Goal: Task Accomplishment & Management: Manage account settings

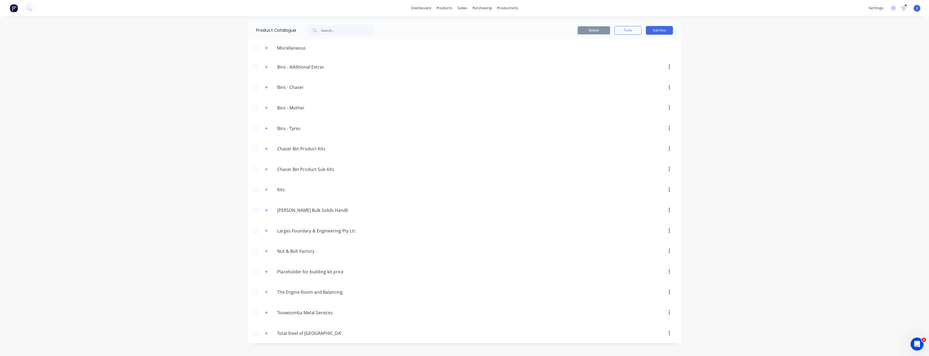
click at [413, 126] on div "dashboard products sales purchasing productivity dashboard products Product Cat…" at bounding box center [464, 178] width 929 height 356
click at [413, 7] on div "settings" at bounding box center [876, 8] width 20 height 8
click at [413, 36] on div "Team" at bounding box center [836, 36] width 10 height 5
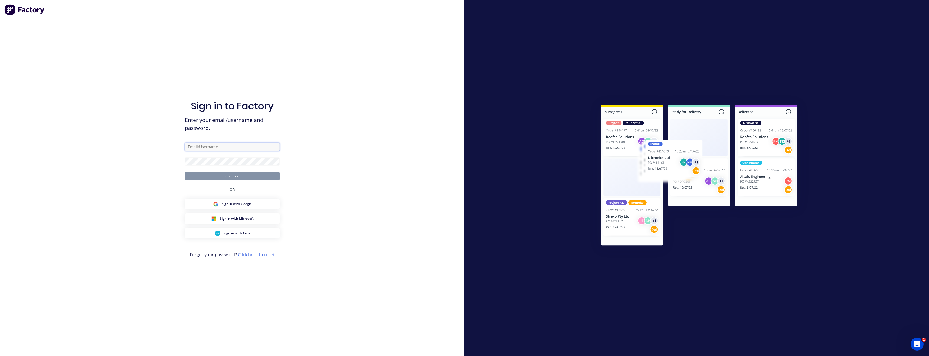
click at [207, 148] on input "text" at bounding box center [232, 147] width 95 height 8
type input "[PERSON_NAME][EMAIL_ADDRESS][DOMAIN_NAME]"
click at [185, 172] on button "Continue" at bounding box center [232, 176] width 95 height 8
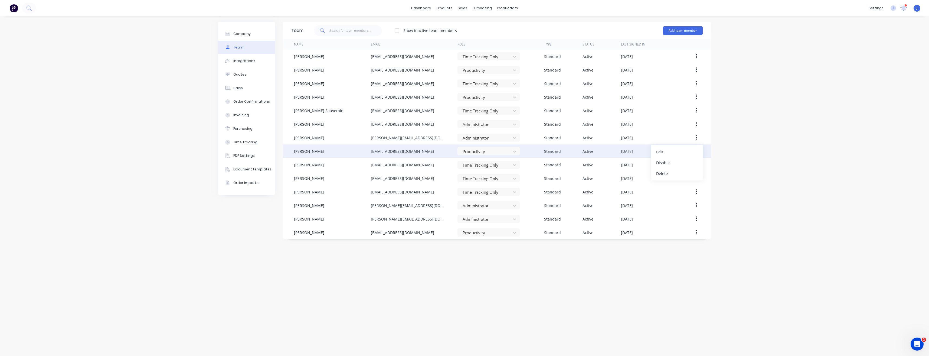
click at [413, 151] on div at bounding box center [693, 151] width 19 height 14
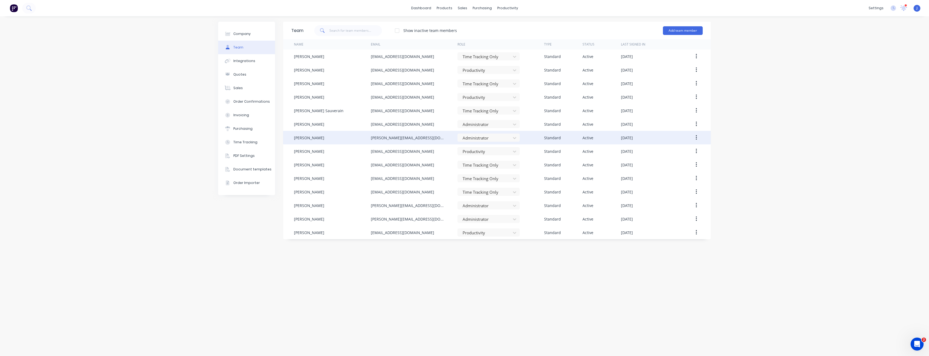
click at [413, 138] on icon "button" at bounding box center [696, 138] width 1 height 6
click at [413, 149] on div "Edit" at bounding box center [677, 152] width 42 height 8
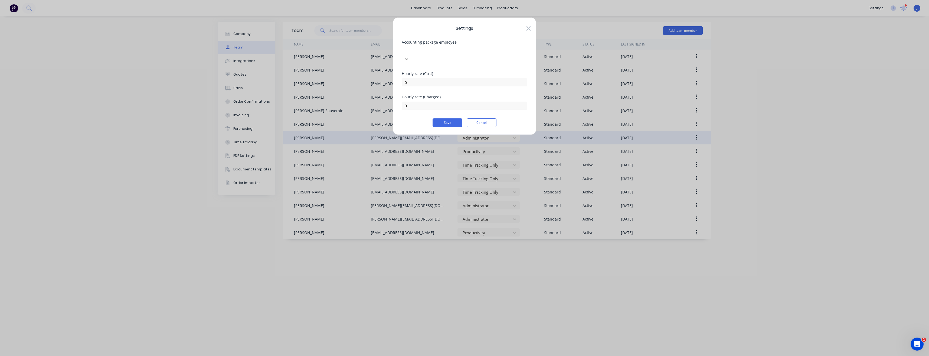
click at [409, 56] on icon at bounding box center [406, 58] width 5 height 5
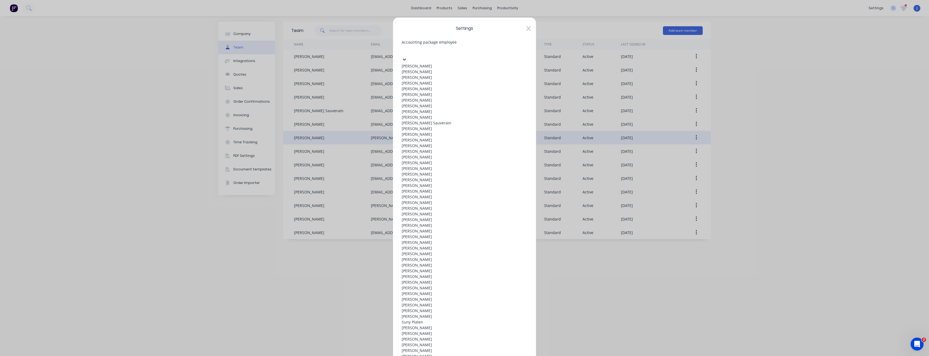
click at [406, 58] on icon at bounding box center [404, 59] width 3 height 2
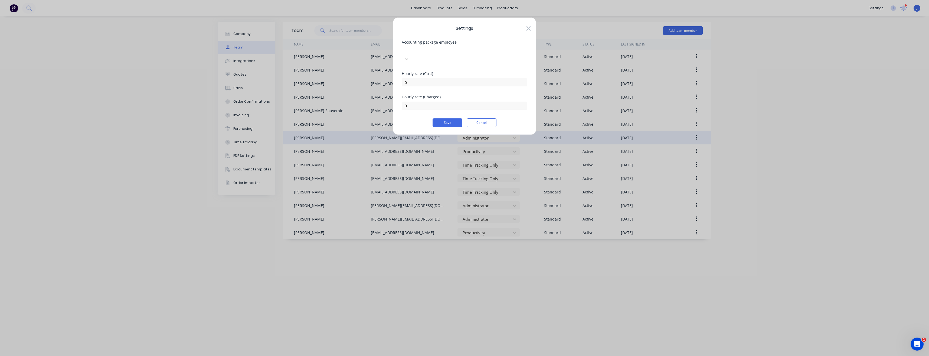
click at [413, 29] on icon at bounding box center [529, 28] width 4 height 5
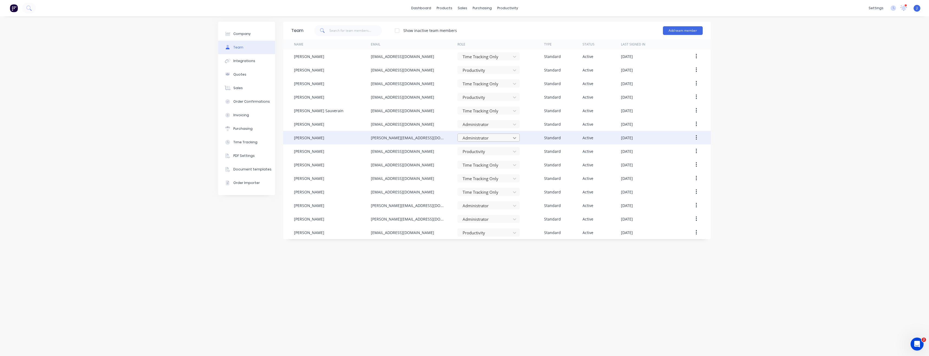
click at [413, 138] on icon at bounding box center [514, 138] width 3 height 2
click at [413, 7] on div "settings" at bounding box center [876, 8] width 20 height 8
click at [413, 9] on div "[PERSON_NAME] Made Engineering [PERSON_NAME] Administrator Profile Sign out" at bounding box center [917, 8] width 7 height 7
click at [413, 8] on div "productivity" at bounding box center [508, 8] width 26 height 8
click at [413, 10] on link "dashboard" at bounding box center [421, 8] width 25 height 8
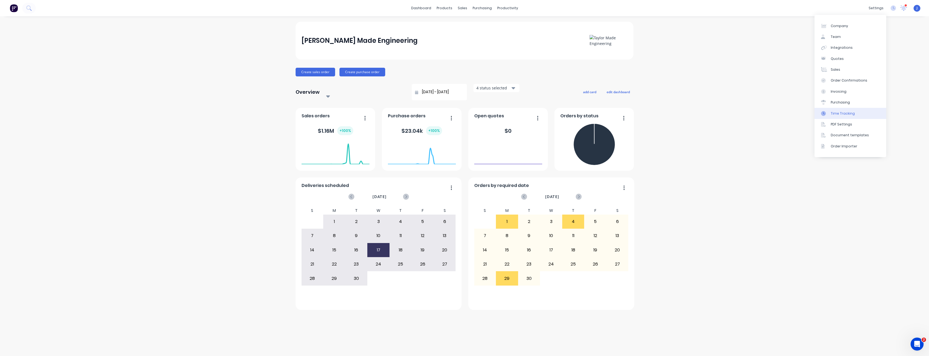
click at [413, 114] on div "Time Tracking" at bounding box center [843, 113] width 24 height 5
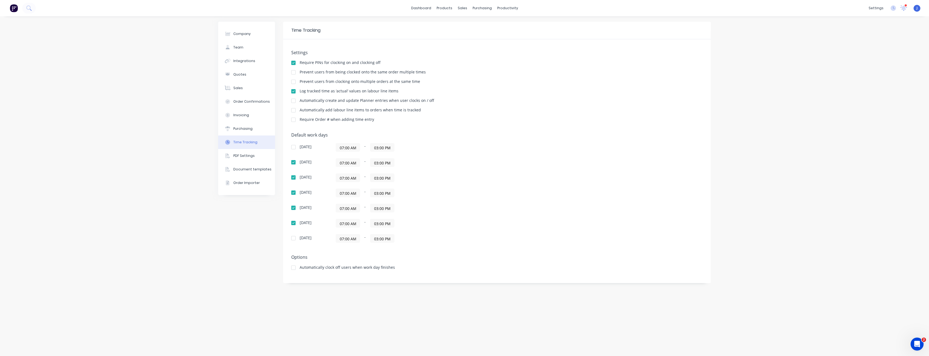
click at [293, 82] on div at bounding box center [293, 81] width 11 height 11
click at [294, 148] on div at bounding box center [293, 147] width 11 height 11
click at [293, 200] on div at bounding box center [293, 238] width 11 height 11
click at [245, 32] on div "Company" at bounding box center [241, 33] width 17 height 5
select select "AU"
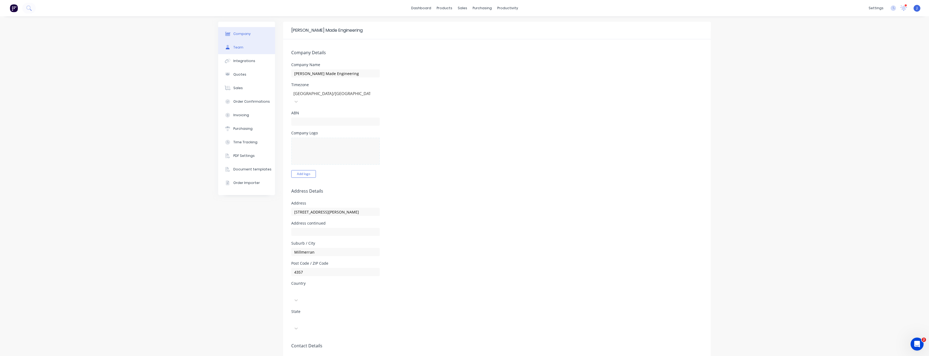
click at [244, 46] on button "Team" at bounding box center [246, 48] width 57 height 14
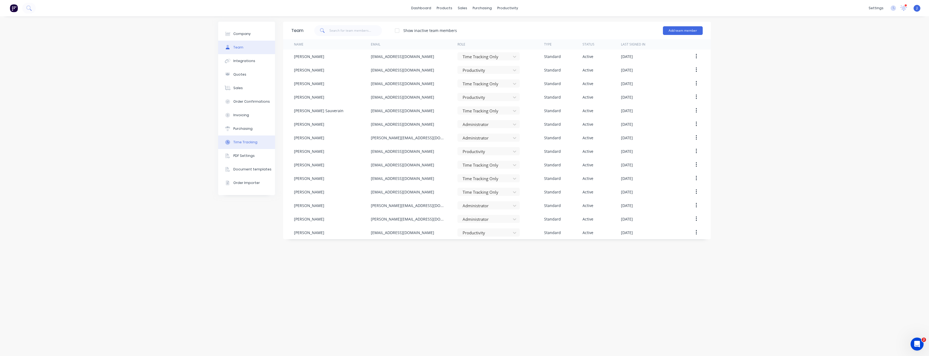
click at [251, 141] on div "Time Tracking" at bounding box center [245, 142] width 24 height 5
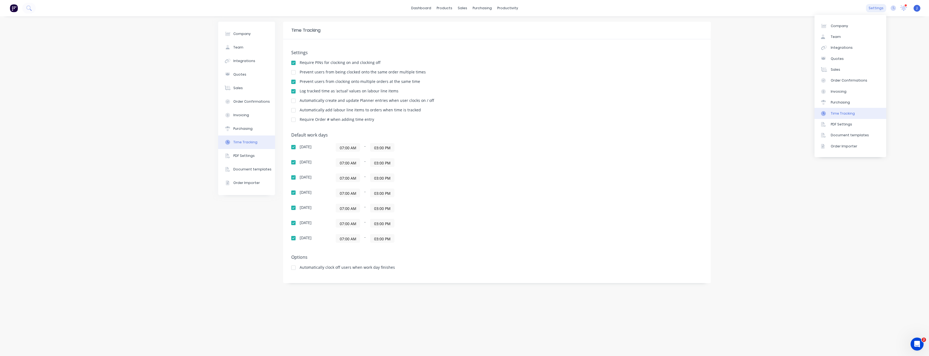
click at [413, 7] on div "settings" at bounding box center [876, 8] width 20 height 8
click at [413, 7] on link "dashboard" at bounding box center [421, 8] width 25 height 8
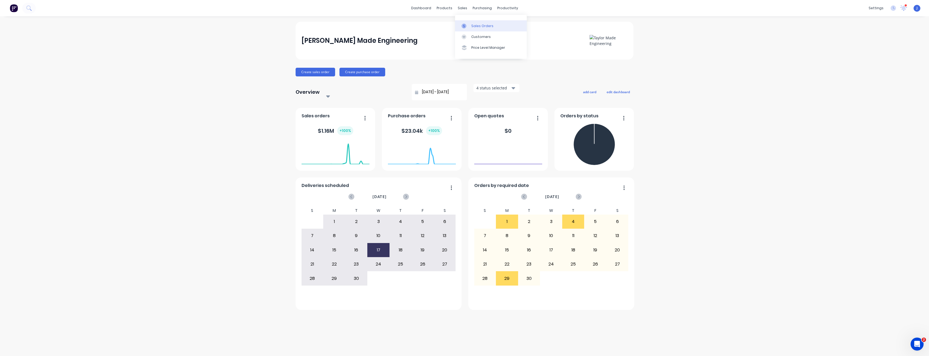
click at [413, 25] on div "Sales Orders" at bounding box center [482, 26] width 22 height 5
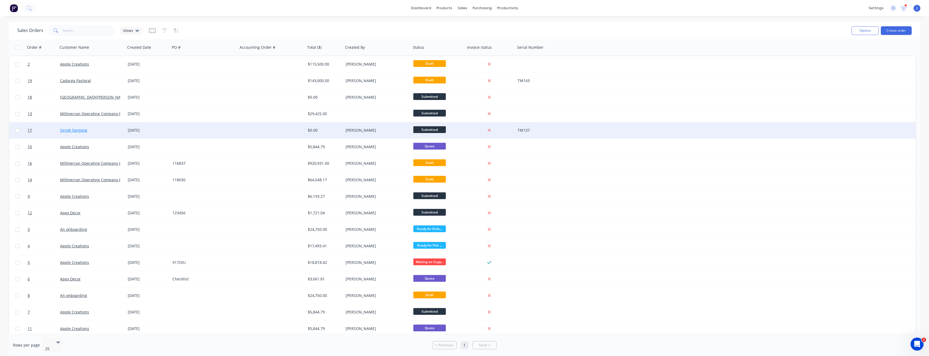
click at [73, 130] on link "Sirrah Farming" at bounding box center [73, 130] width 27 height 5
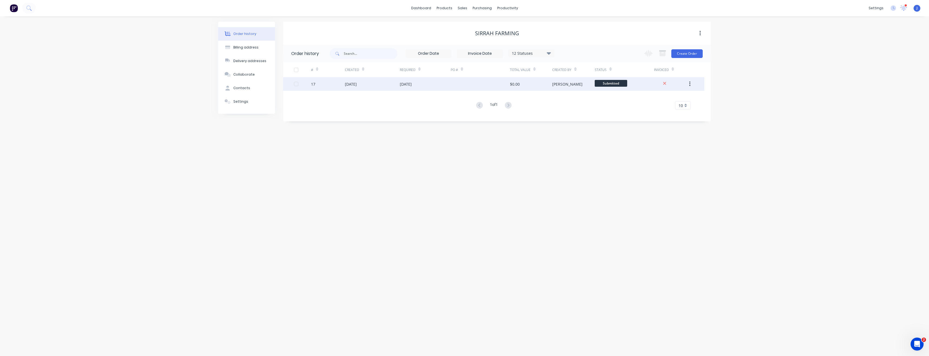
click at [372, 83] on div "[DATE]" at bounding box center [372, 84] width 55 height 14
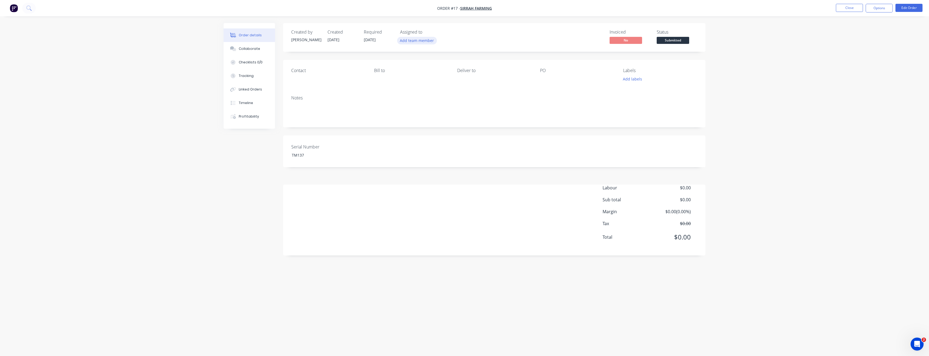
click at [413, 38] on button "Add team member" at bounding box center [417, 40] width 40 height 7
click at [411, 71] on div at bounding box center [409, 70] width 11 height 11
click at [378, 94] on div "Notes" at bounding box center [494, 109] width 422 height 36
click at [253, 63] on div "Checklists 0/0" at bounding box center [251, 62] width 24 height 5
click at [316, 64] on textarea at bounding box center [433, 65] width 260 height 8
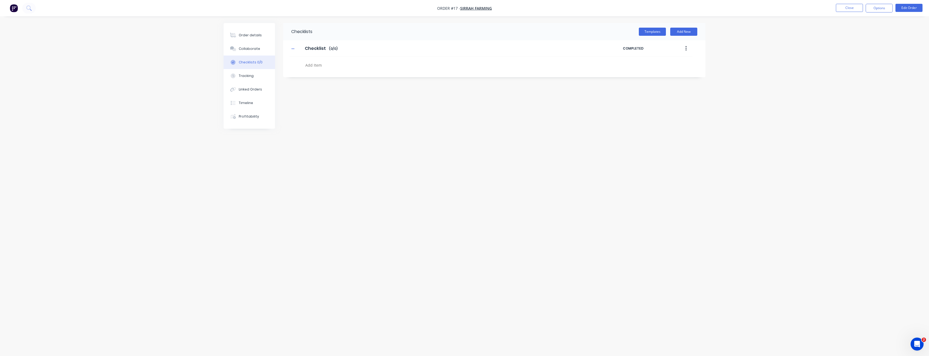
click at [413, 48] on button "button" at bounding box center [686, 49] width 13 height 10
click at [413, 50] on div "Checklist Checklist Enter Checklist name ( 0 / 0 )" at bounding box center [456, 49] width 333 height 10
click at [413, 32] on button "Add New" at bounding box center [683, 32] width 27 height 8
click at [302, 84] on input "text" at bounding box center [433, 83] width 284 height 7
type input "t"
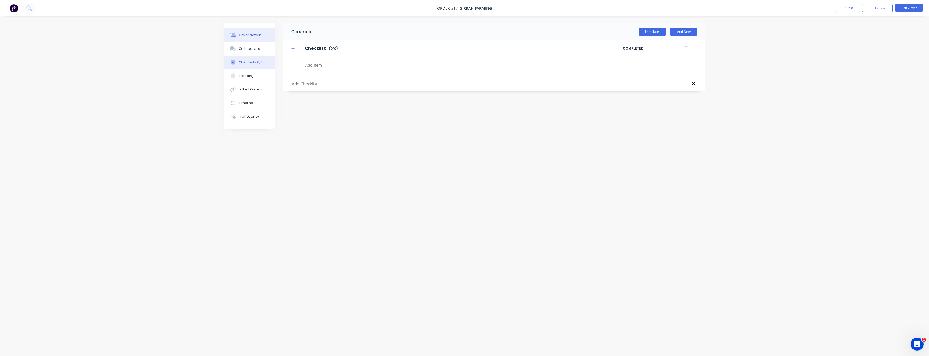
click at [245, 32] on button "Order details" at bounding box center [249, 35] width 51 height 14
click at [259, 34] on div "Order details" at bounding box center [250, 35] width 23 height 5
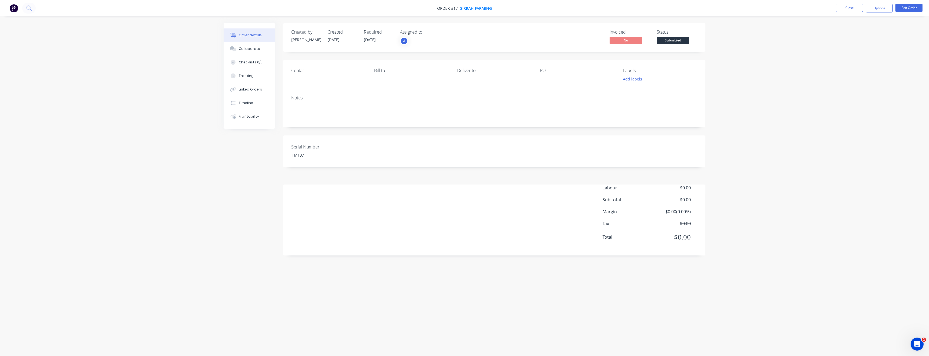
click at [413, 6] on span "Sirrah Farming" at bounding box center [476, 8] width 32 height 5
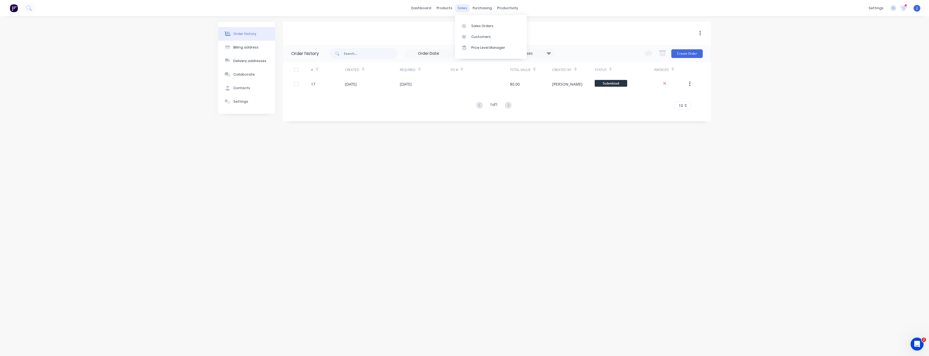
click at [413, 8] on div "sales" at bounding box center [462, 8] width 15 height 8
click at [413, 27] on link "Sales Orders" at bounding box center [491, 25] width 72 height 11
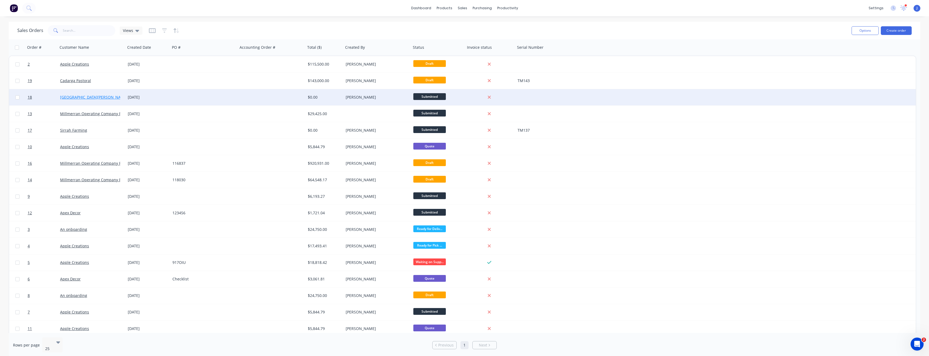
click at [87, 98] on link "[GEOGRAPHIC_DATA][PERSON_NAME]" at bounding box center [94, 96] width 68 height 5
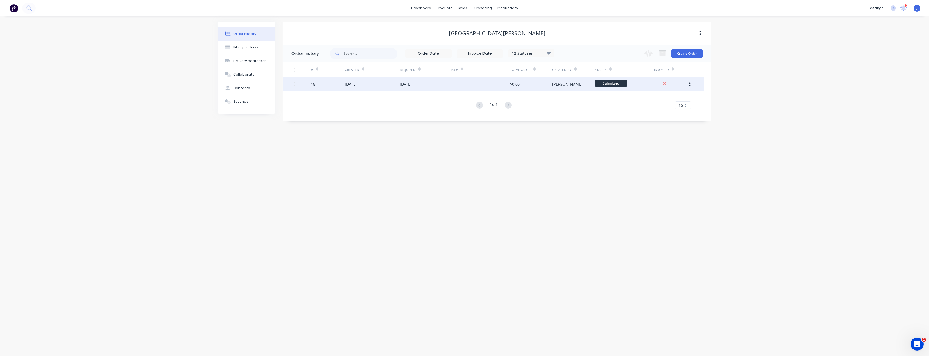
click at [342, 86] on div "18" at bounding box center [328, 84] width 34 height 14
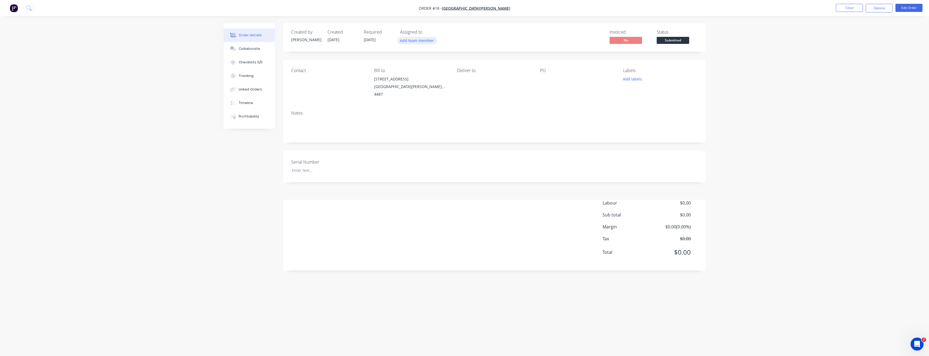
click at [413, 37] on button "Add team member" at bounding box center [417, 40] width 40 height 7
click at [410, 102] on div at bounding box center [409, 103] width 11 height 11
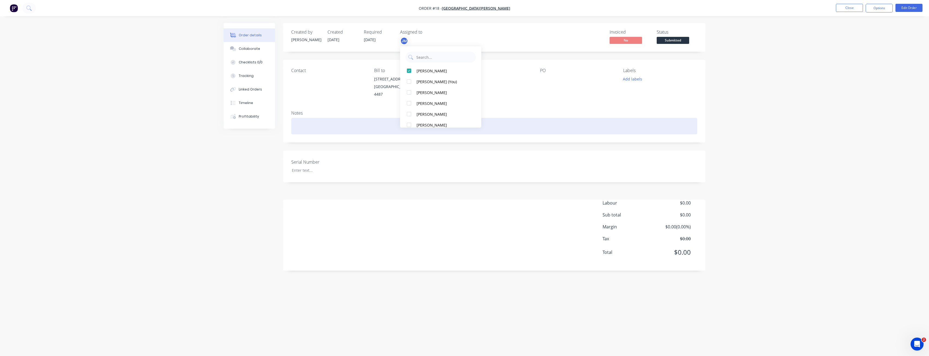
click at [374, 128] on div at bounding box center [494, 126] width 406 height 17
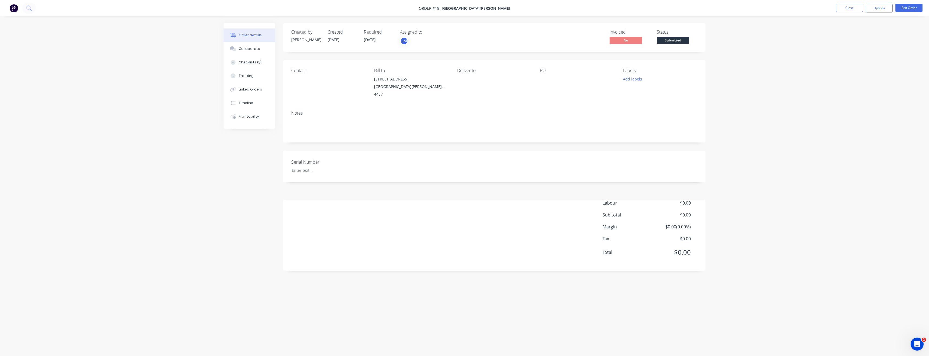
click at [413, 80] on div "[STREET_ADDRESS]" at bounding box center [411, 79] width 74 height 8
click at [312, 166] on div at bounding box center [322, 170] width 68 height 8
click at [292, 166] on div "M140" at bounding box center [322, 170] width 68 height 8
click at [413, 164] on div "Serial Number TM140" at bounding box center [494, 167] width 422 height 32
click at [365, 200] on div "Labour $0.00 Sub total $0.00 Margin $0.00 ( 0.00 %) Tax $0.00 Total $0.00" at bounding box center [494, 231] width 406 height 63
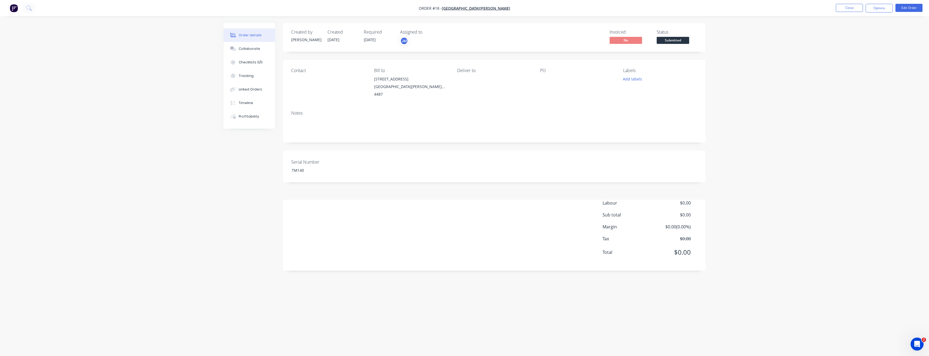
drag, startPoint x: 362, startPoint y: 238, endPoint x: 374, endPoint y: 235, distance: 12.3
click at [364, 200] on div "Labour $0.00 Sub total $0.00 Margin $0.00 ( 0.00 %) Tax $0.00 Total $0.00" at bounding box center [494, 231] width 406 height 63
drag, startPoint x: 385, startPoint y: 228, endPoint x: 362, endPoint y: 217, distance: 24.7
click at [362, 200] on div "Labour $0.00 Sub total $0.00 Margin $0.00 ( 0.00 %) Tax $0.00 Total $0.00" at bounding box center [494, 231] width 406 height 63
click at [345, 166] on div "TM140" at bounding box center [322, 170] width 68 height 8
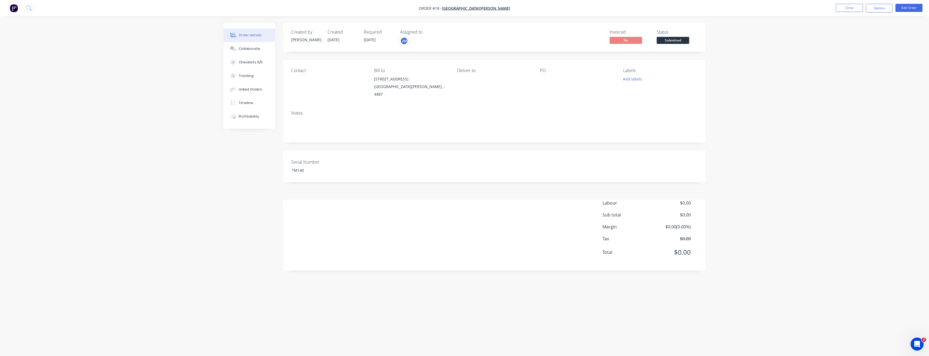
click at [375, 151] on div "Serial Number TM140" at bounding box center [494, 167] width 422 height 32
click at [325, 110] on div "Notes" at bounding box center [494, 112] width 406 height 5
click at [413, 40] on span "Submitted" at bounding box center [673, 40] width 32 height 7
click at [413, 55] on div "Invoiced" at bounding box center [643, 54] width 57 height 6
click at [413, 47] on div "Created by [PERSON_NAME] Created [DATE] Required [DATE] Assigned to JM Invoiced…" at bounding box center [494, 37] width 422 height 29
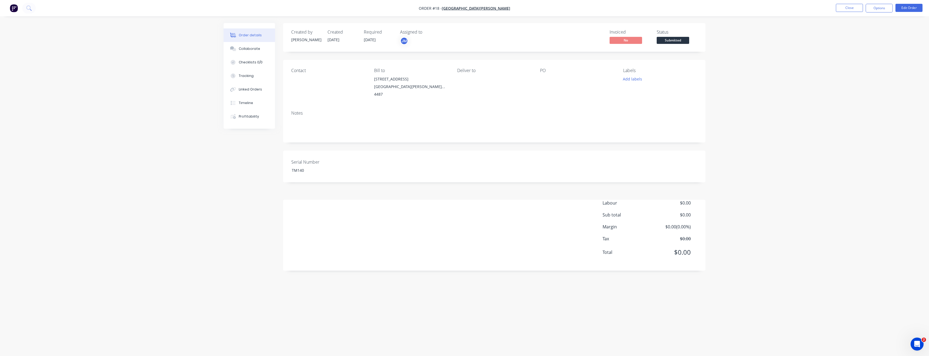
click at [318, 200] on div "Labour $0.00 Sub total $0.00 Margin $0.00 ( 0.00 %) Tax $0.00 Total $0.00" at bounding box center [494, 231] width 406 height 63
click at [325, 200] on div "Labour $0.00 Sub total $0.00 Margin $0.00 ( 0.00 %) Tax $0.00 Total $0.00" at bounding box center [494, 231] width 406 height 63
click at [413, 200] on div "Labour $0.00 Sub total $0.00 Margin $0.00 ( 0.00 %) Tax $0.00 Total $0.00" at bounding box center [494, 231] width 406 height 63
click at [413, 200] on span "Labour" at bounding box center [627, 203] width 48 height 6
click at [413, 70] on div "PO" at bounding box center [577, 70] width 74 height 5
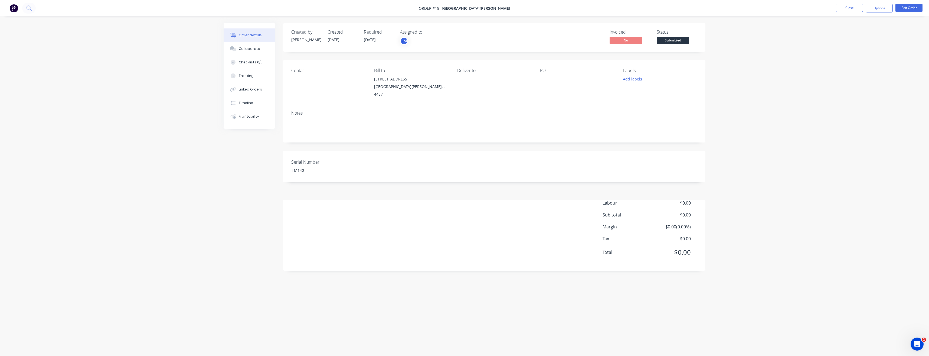
click at [413, 90] on div "PO" at bounding box center [577, 83] width 74 height 30
drag, startPoint x: 672, startPoint y: 108, endPoint x: 641, endPoint y: 89, distance: 36.1
click at [413, 110] on div "Notes" at bounding box center [494, 112] width 406 height 5
click at [413, 38] on span "Submitted" at bounding box center [673, 40] width 32 height 7
click at [413, 61] on div "In Production" at bounding box center [665, 61] width 47 height 9
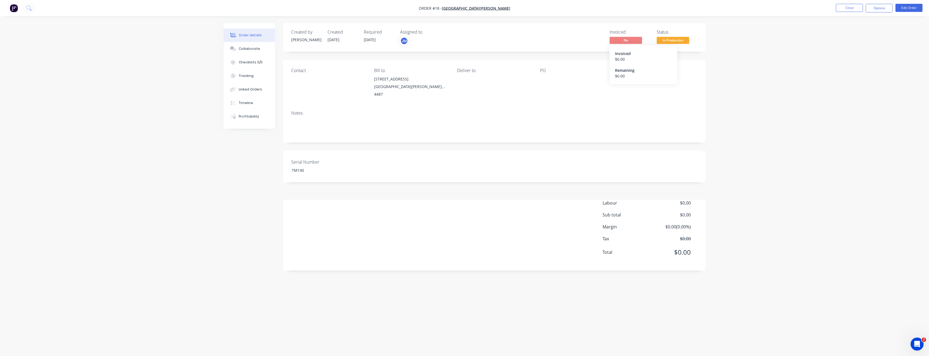
click at [413, 40] on span "No" at bounding box center [626, 40] width 32 height 7
click at [413, 6] on button "Edit Order" at bounding box center [909, 8] width 27 height 8
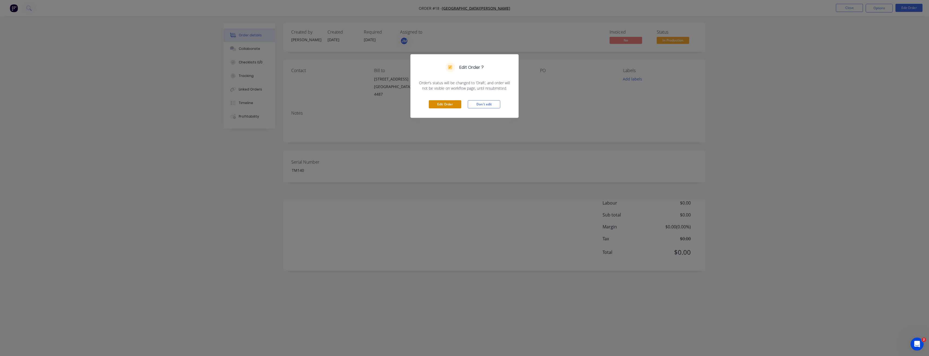
click at [413, 101] on button "Edit Order" at bounding box center [445, 104] width 32 height 8
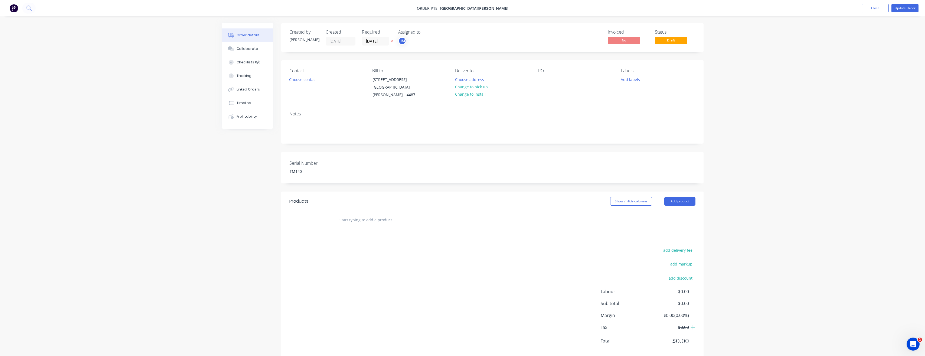
click at [358, 200] on input "text" at bounding box center [393, 219] width 108 height 11
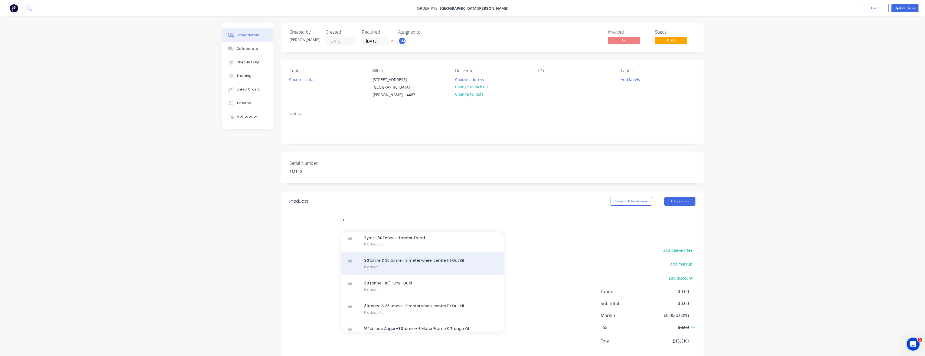
scroll to position [433, 0]
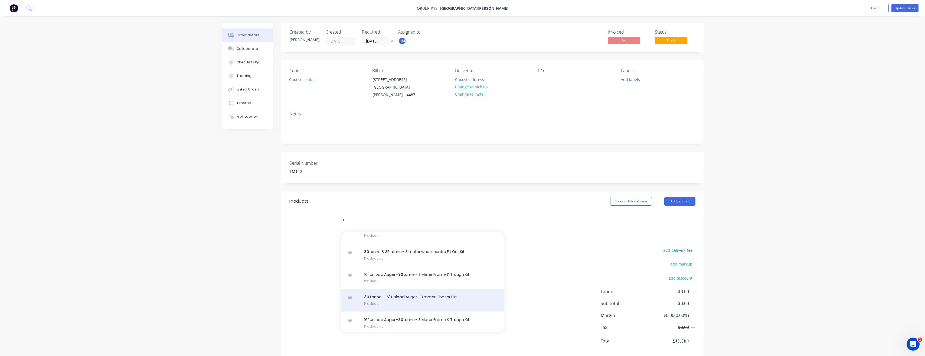
type input "30"
click at [413, 200] on div "30 Tonne – 16” Unload Auger - 3 meter Chaser Bin Product" at bounding box center [422, 300] width 162 height 23
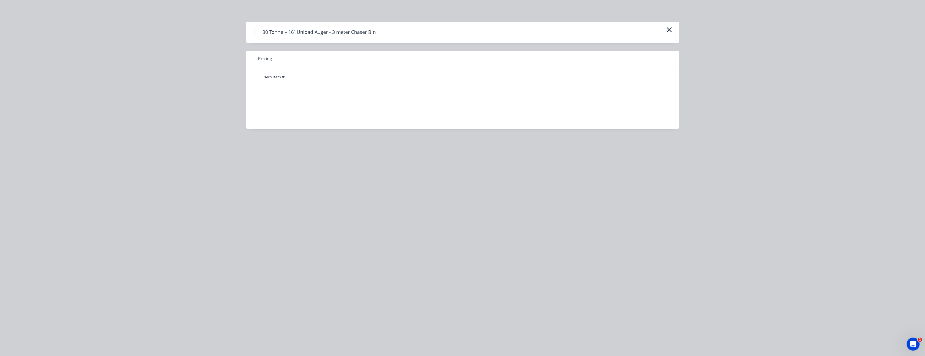
click at [413, 75] on div "Xero Item #" at bounding box center [458, 77] width 401 height 11
click at [413, 111] on div "Xero Item #" at bounding box center [458, 93] width 425 height 54
click at [285, 72] on div "Xero Item #" at bounding box center [274, 77] width 32 height 11
click at [294, 58] on div "Pricing" at bounding box center [462, 58] width 433 height 15
click at [273, 76] on div "Xero Item #" at bounding box center [274, 77] width 32 height 11
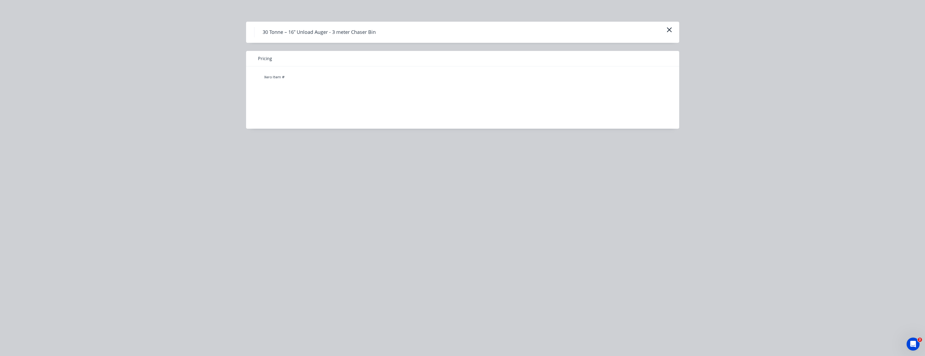
click at [306, 93] on div "Xero Item #" at bounding box center [458, 93] width 425 height 54
drag, startPoint x: 281, startPoint y: 158, endPoint x: 274, endPoint y: 134, distance: 25.4
click at [280, 159] on div "30 Tonne – 16” Unload Auger - 3 meter Chaser Bin Pricing Xero Item #" at bounding box center [462, 178] width 925 height 356
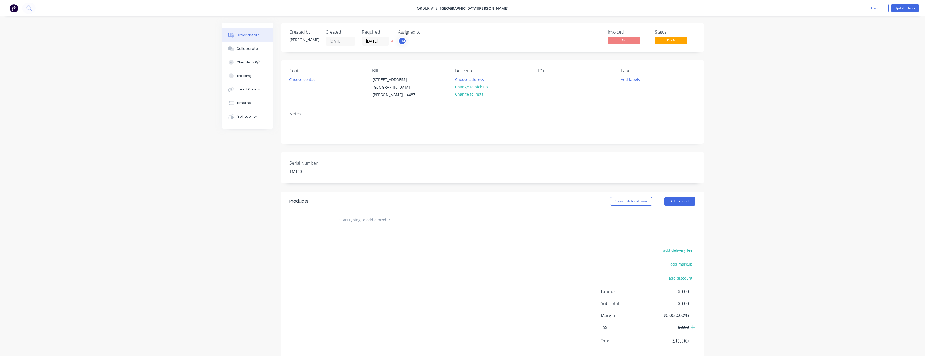
click at [366, 215] on input "text" at bounding box center [393, 219] width 108 height 11
click at [685, 197] on button "Add product" at bounding box center [679, 201] width 31 height 9
click at [677, 211] on div "Product catalogue" at bounding box center [670, 215] width 42 height 8
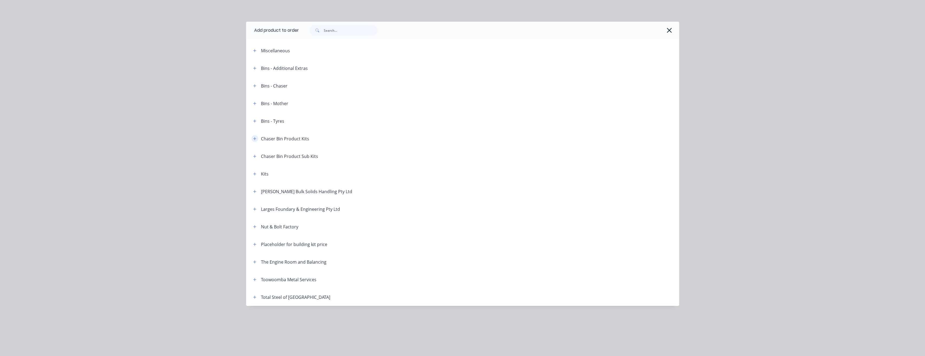
click at [255, 139] on icon "button" at bounding box center [254, 138] width 3 height 3
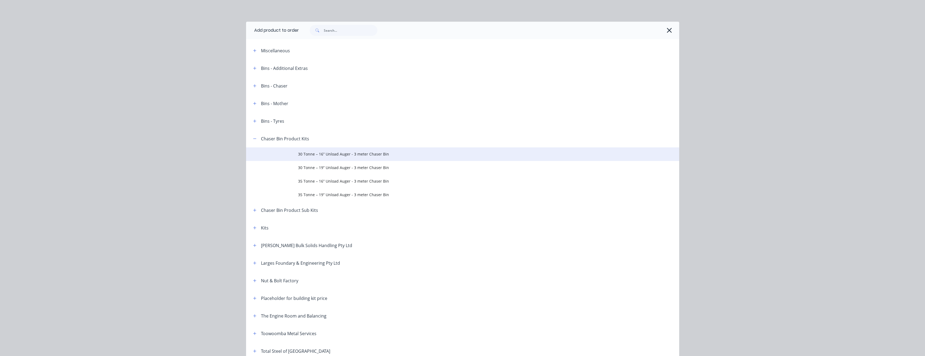
click at [351, 155] on span "30 Tonne – 16” Unload Auger - 3 meter Chaser Bin" at bounding box center [450, 154] width 305 height 6
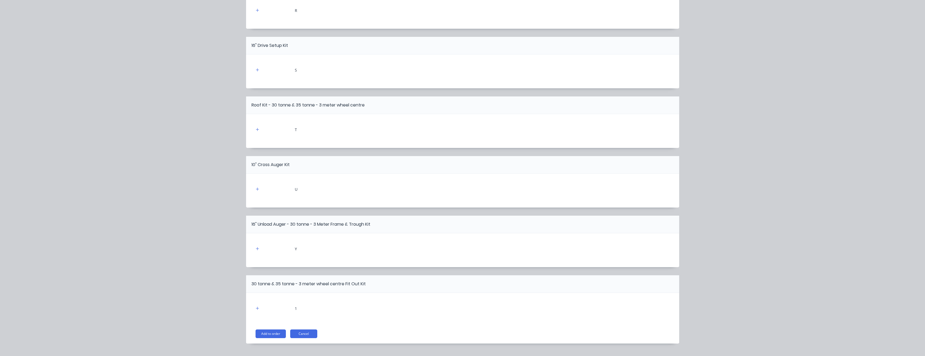
scroll to position [601, 0]
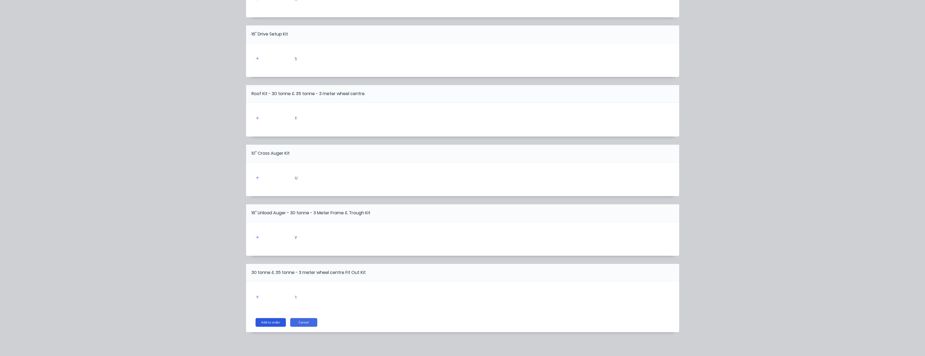
click at [270, 324] on button "Add to order" at bounding box center [271, 322] width 30 height 9
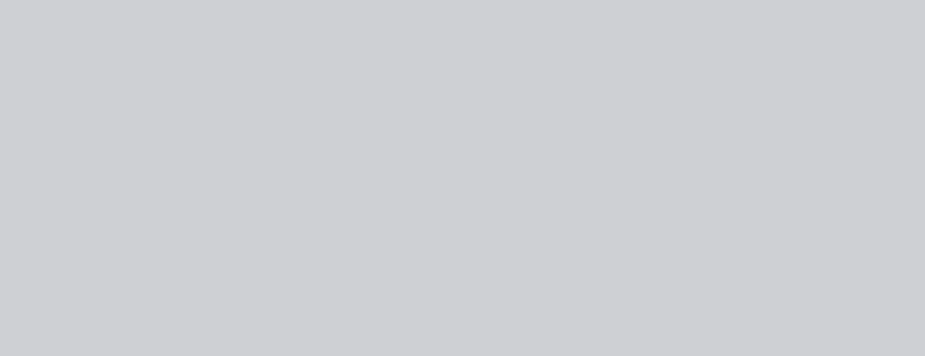
scroll to position [0, 0]
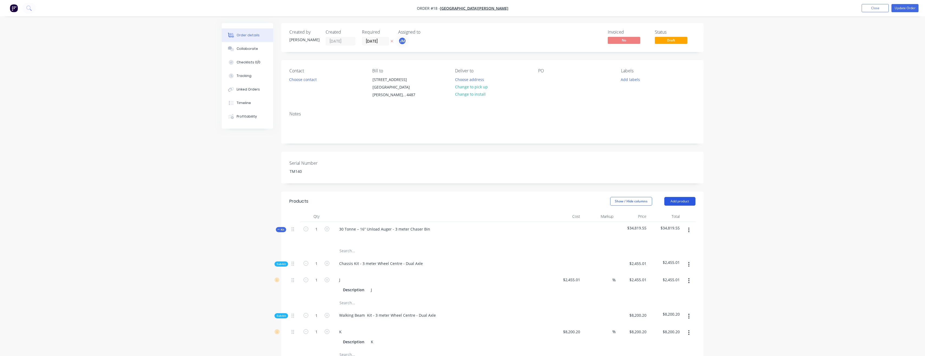
click at [687, 197] on button "Add product" at bounding box center [679, 201] width 31 height 9
click at [665, 211] on div "Product catalogue" at bounding box center [670, 215] width 42 height 8
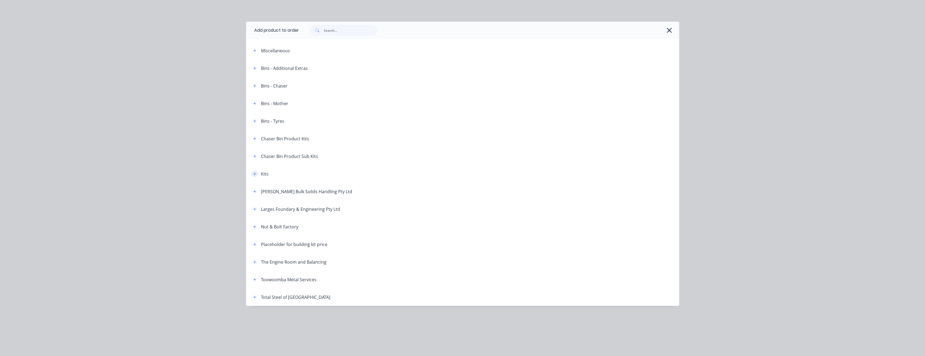
click at [257, 174] on button "button" at bounding box center [255, 173] width 7 height 7
click at [254, 174] on icon "button" at bounding box center [254, 174] width 3 height 4
click at [255, 68] on icon "button" at bounding box center [254, 68] width 3 height 3
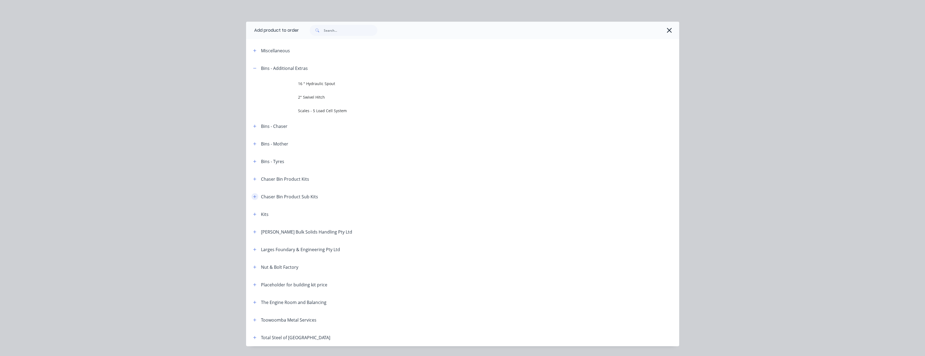
click at [255, 195] on button "button" at bounding box center [255, 196] width 7 height 7
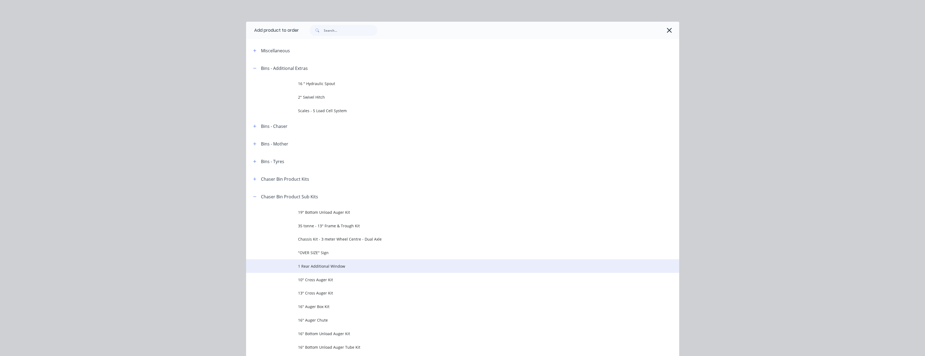
click at [335, 266] on span "1 Rear Additional Window" at bounding box center [450, 266] width 305 height 6
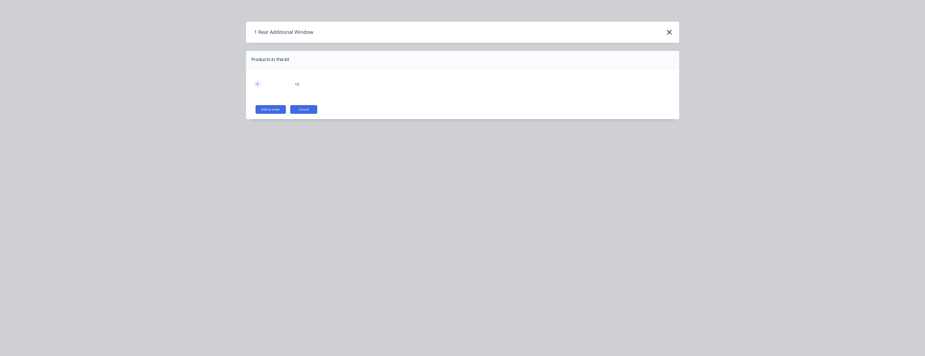
click at [258, 84] on icon "button" at bounding box center [257, 84] width 3 height 4
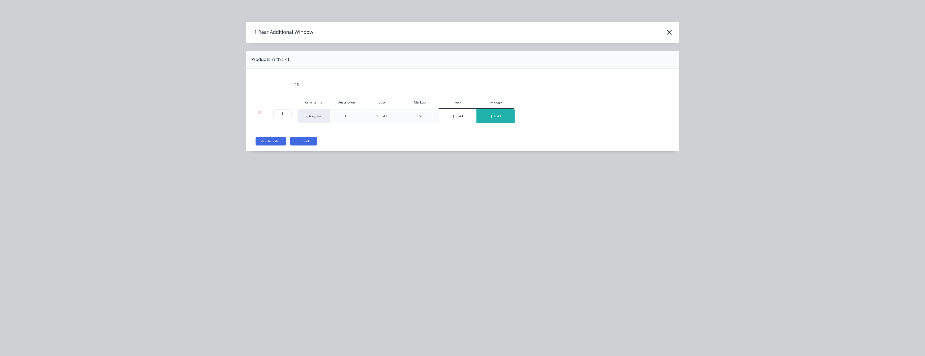
click at [499, 115] on div "$38.43" at bounding box center [496, 116] width 38 height 14
click at [274, 141] on button "Add to order" at bounding box center [271, 141] width 30 height 9
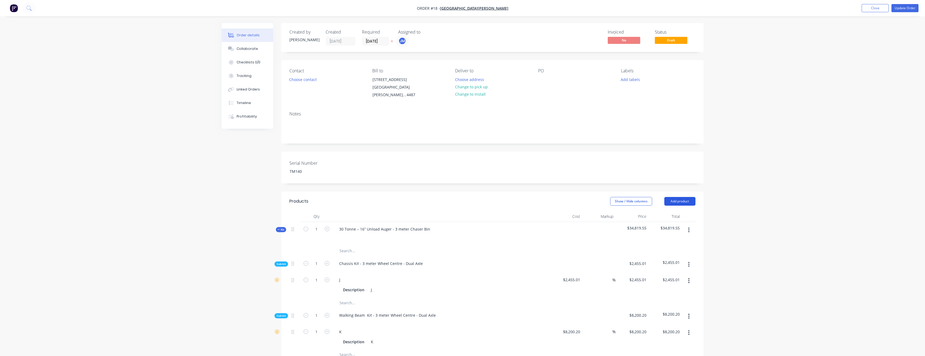
click at [681, 197] on button "Add product" at bounding box center [679, 201] width 31 height 9
click at [663, 211] on div "Product catalogue" at bounding box center [670, 215] width 42 height 8
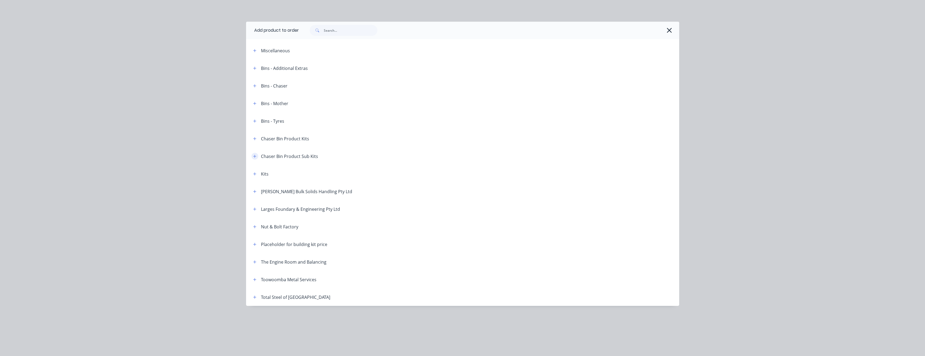
click at [254, 156] on icon "button" at bounding box center [254, 156] width 3 height 3
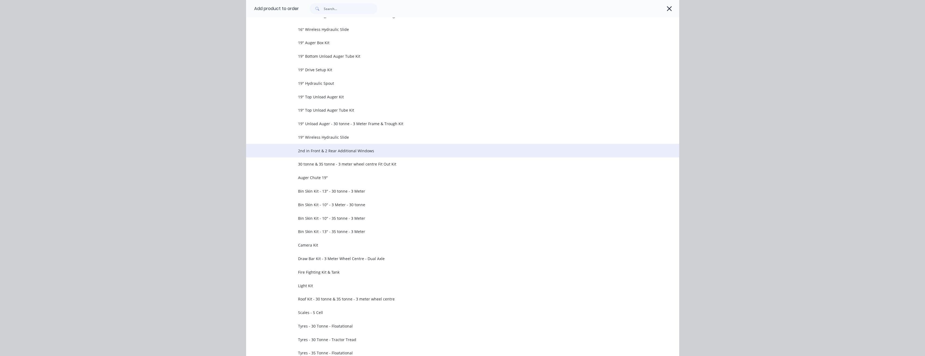
scroll to position [379, 0]
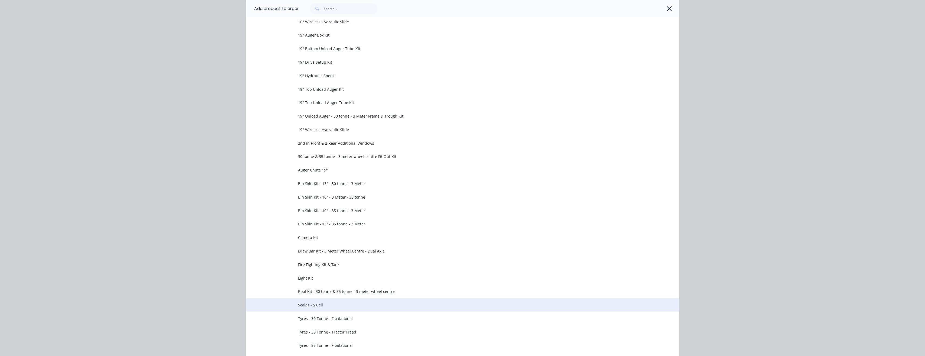
click at [343, 306] on span "Scales - 5 Cell" at bounding box center [450, 305] width 305 height 6
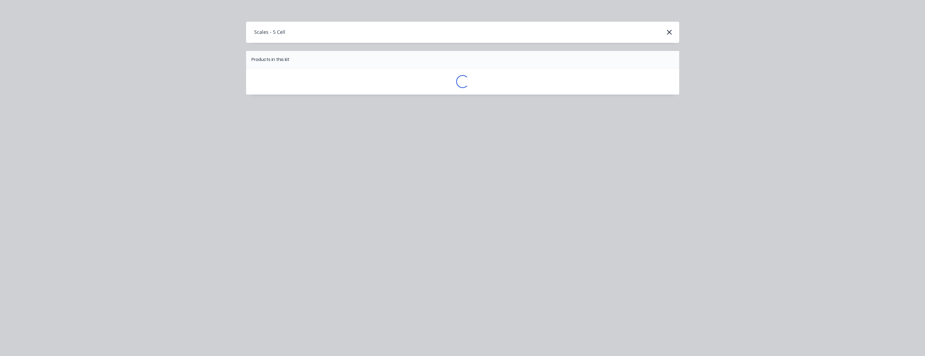
scroll to position [0, 0]
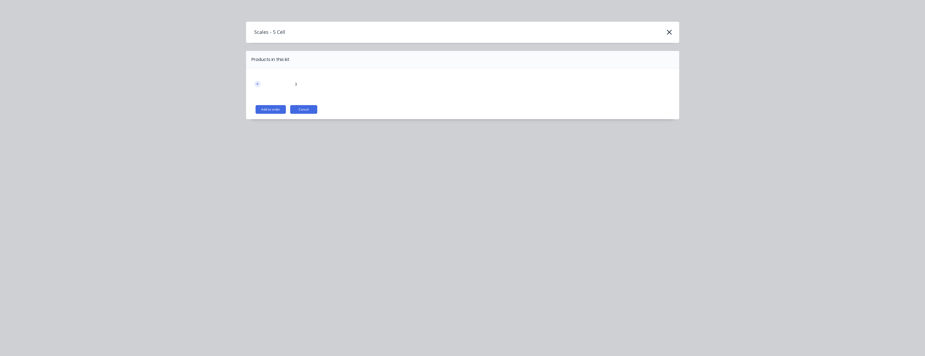
click at [258, 85] on icon "button" at bounding box center [257, 84] width 3 height 4
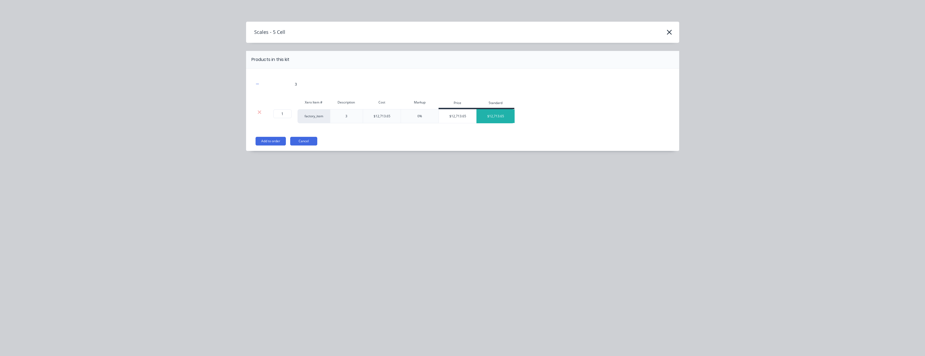
click at [497, 117] on div "$12,713.65" at bounding box center [496, 116] width 38 height 14
drag, startPoint x: 505, startPoint y: 115, endPoint x: 492, endPoint y: 115, distance: 12.5
click at [492, 115] on div "$12,713.65" at bounding box center [496, 116] width 38 height 14
drag, startPoint x: 492, startPoint y: 115, endPoint x: 507, endPoint y: 116, distance: 14.4
click at [507, 116] on div "$12,713.65" at bounding box center [496, 116] width 38 height 14
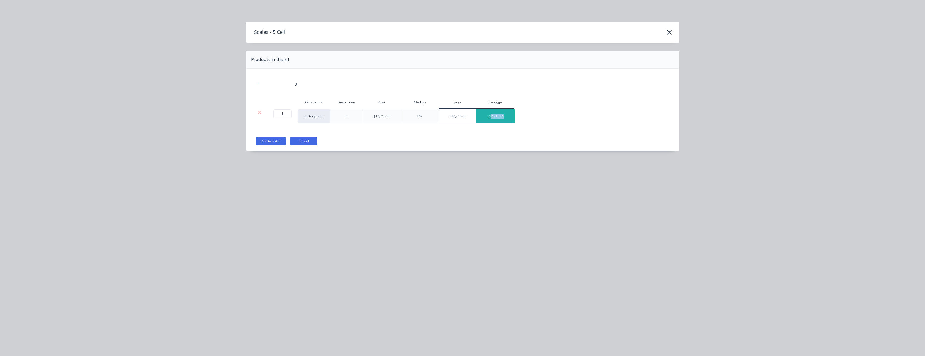
drag, startPoint x: 507, startPoint y: 116, endPoint x: 491, endPoint y: 116, distance: 15.2
click at [491, 116] on div "$12,713.65" at bounding box center [496, 116] width 38 height 14
click at [390, 138] on div "Add to order Cancel" at bounding box center [464, 141] width 416 height 9
click at [307, 141] on button "Cancel" at bounding box center [303, 141] width 27 height 9
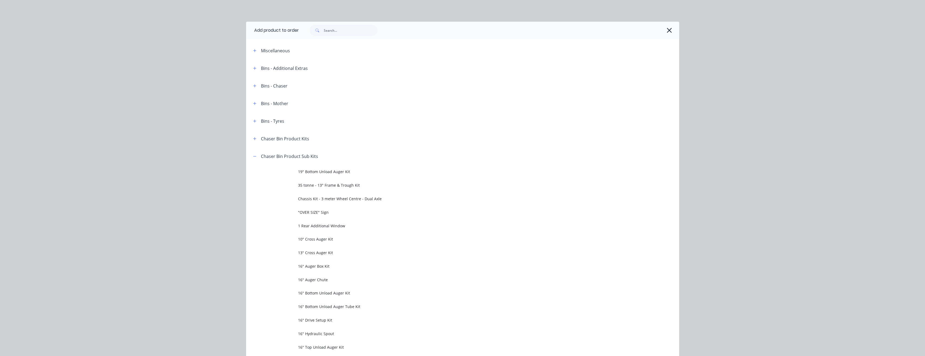
click at [668, 32] on icon "button" at bounding box center [670, 31] width 6 height 8
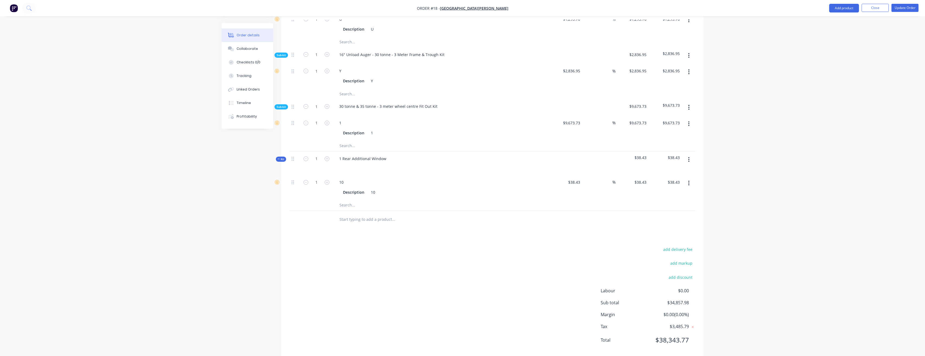
scroll to position [836, 0]
click at [305, 175] on icon "button" at bounding box center [305, 177] width 5 height 5
type input "0"
type input "$0.00"
click at [483, 174] on div "10" at bounding box center [441, 178] width 212 height 8
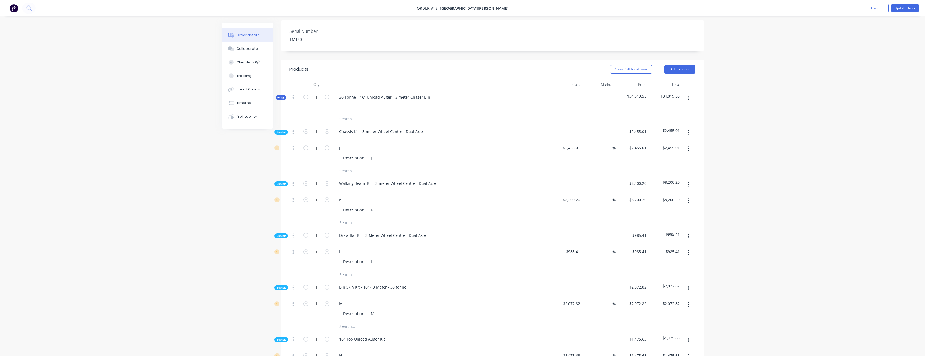
scroll to position [0, 0]
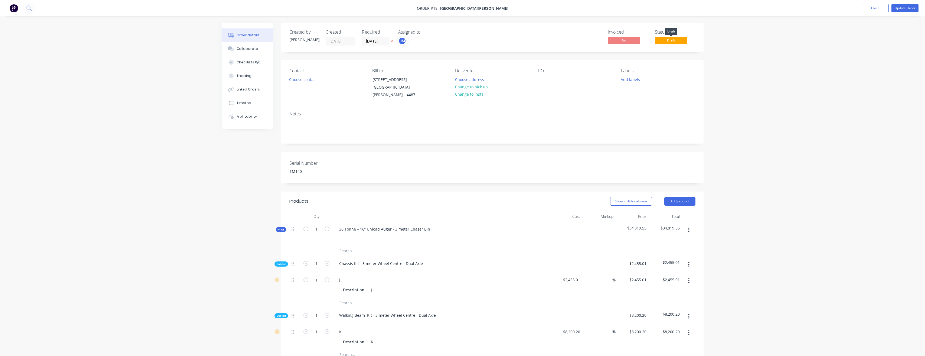
click at [671, 38] on span "Draft" at bounding box center [671, 40] width 32 height 7
click at [671, 43] on span "Draft" at bounding box center [671, 40] width 32 height 7
click at [904, 10] on button "Update Order" at bounding box center [905, 8] width 27 height 8
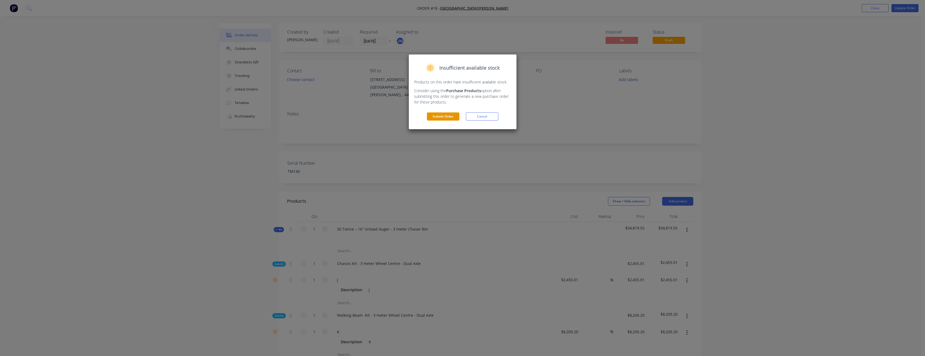
click at [451, 115] on button "Submit Order" at bounding box center [443, 116] width 32 height 8
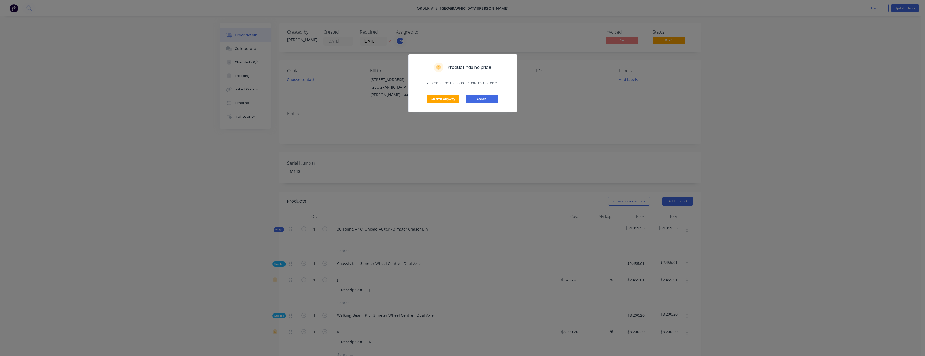
click at [483, 102] on button "Cancel" at bounding box center [482, 99] width 32 height 8
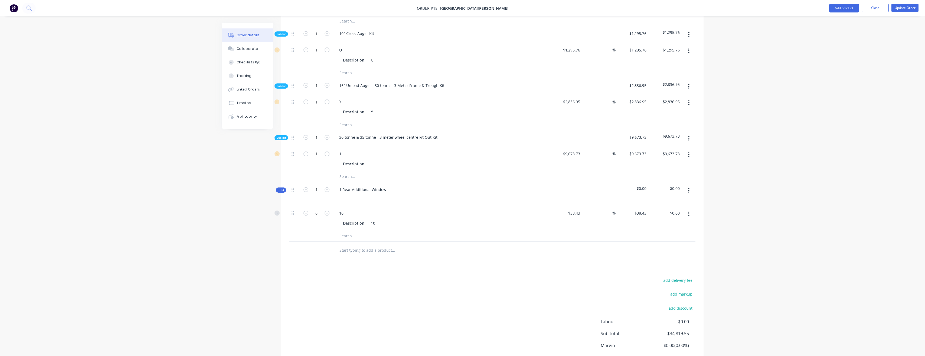
scroll to position [836, 0]
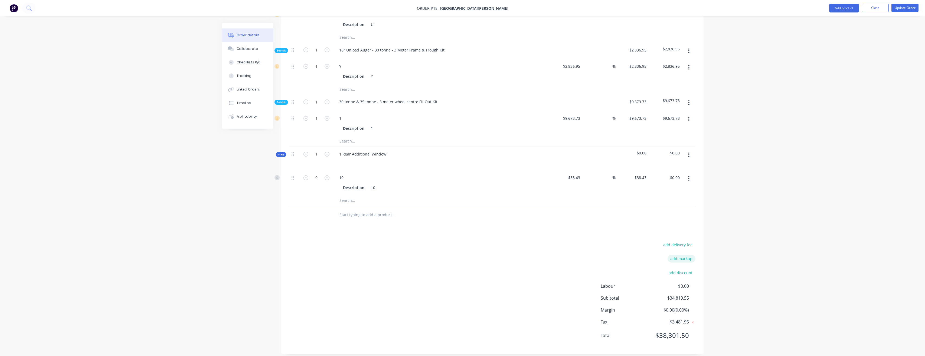
click at [678, 255] on button "add markup" at bounding box center [682, 258] width 28 height 7
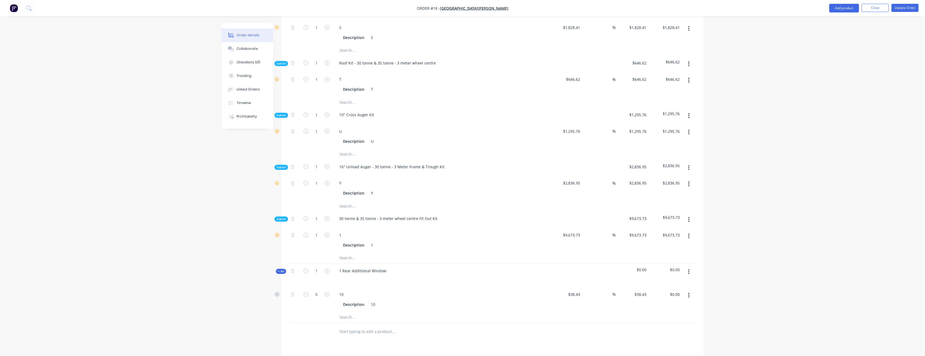
scroll to position [645, 0]
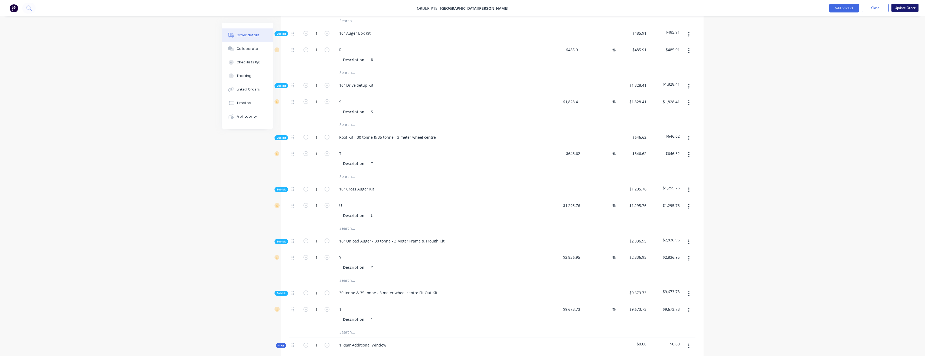
click at [897, 8] on button "Update Order" at bounding box center [905, 8] width 27 height 8
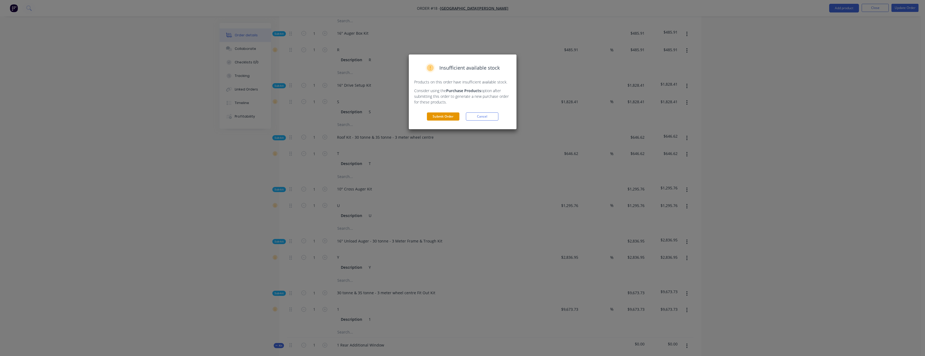
click at [448, 114] on button "Submit Order" at bounding box center [443, 116] width 32 height 8
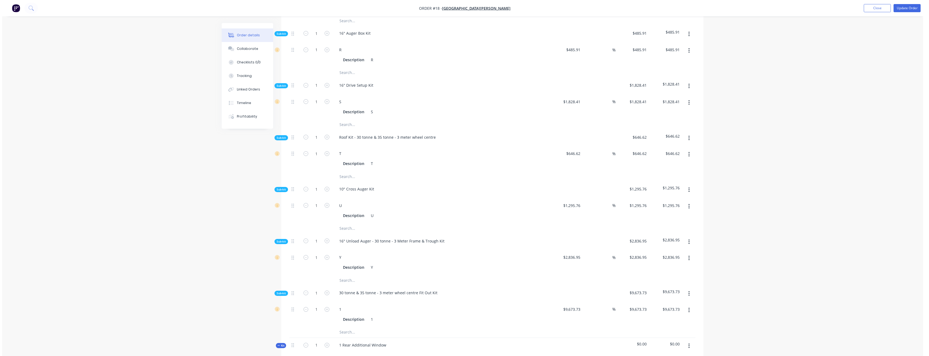
scroll to position [0, 0]
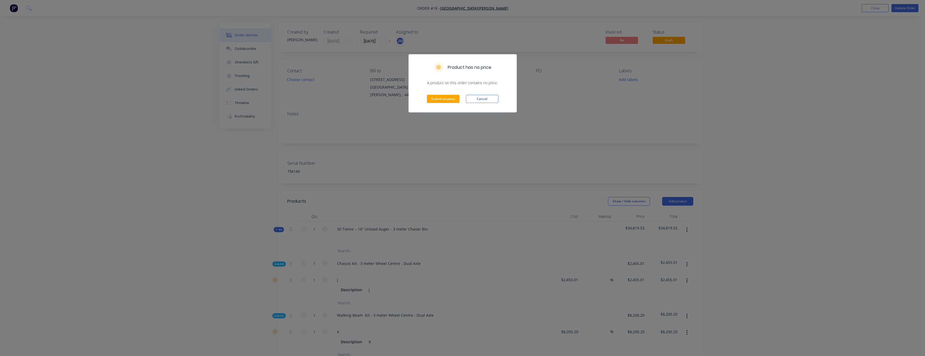
drag, startPoint x: 838, startPoint y: 81, endPoint x: 802, endPoint y: 91, distance: 38.1
click at [839, 81] on div "Product has no price A product on this order contains no price. Submit anyway C…" at bounding box center [462, 178] width 925 height 356
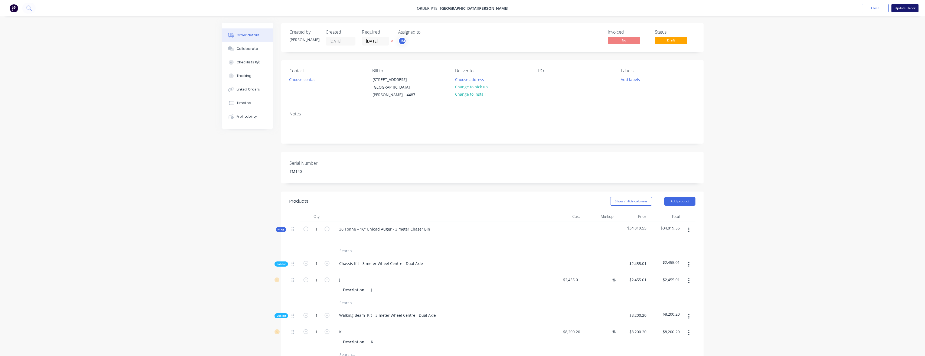
click at [900, 10] on button "Update Order" at bounding box center [905, 8] width 27 height 8
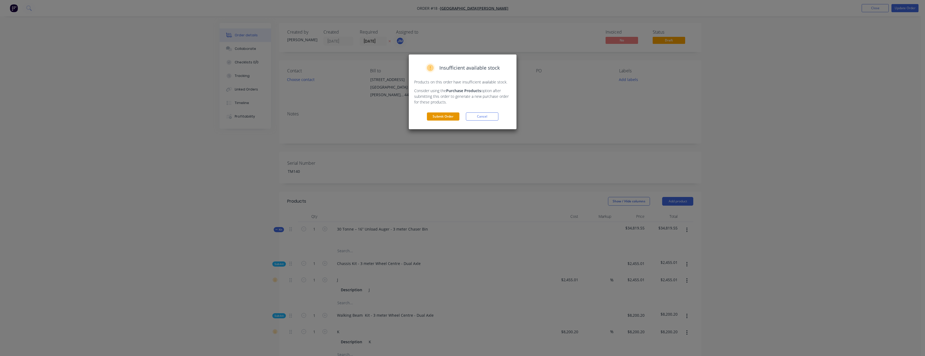
click at [433, 117] on button "Submit Order" at bounding box center [443, 116] width 32 height 8
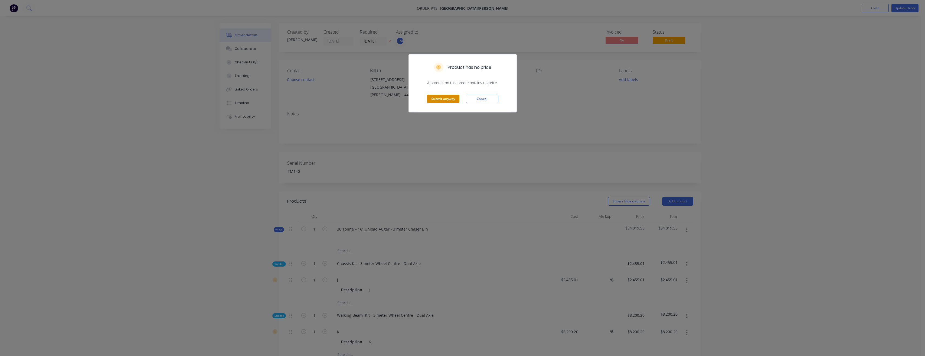
click at [443, 103] on button "Submit anyway" at bounding box center [443, 99] width 32 height 8
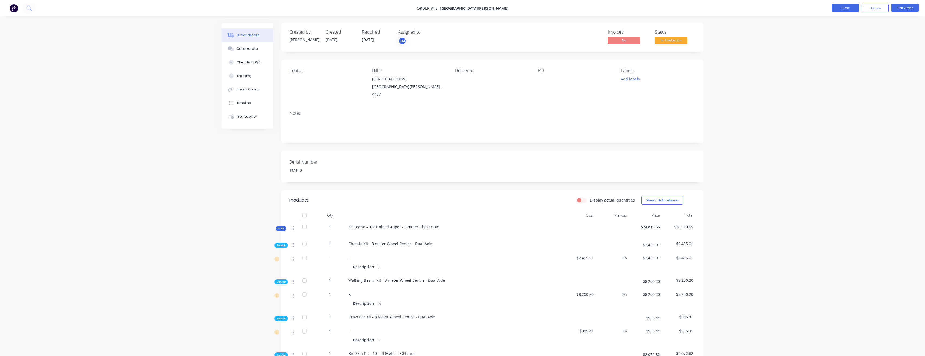
click at [834, 8] on button "Close" at bounding box center [845, 8] width 27 height 8
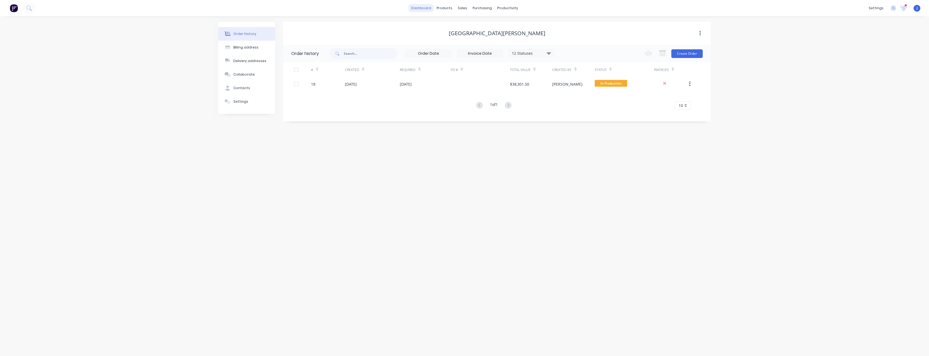
click at [428, 6] on link "dashboard" at bounding box center [421, 8] width 25 height 8
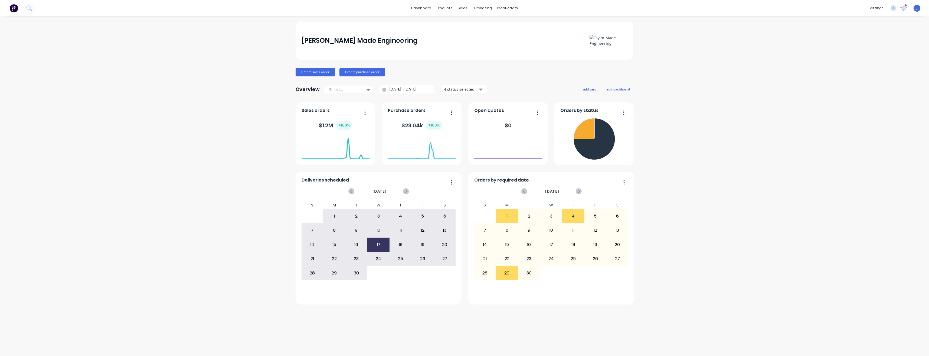
click at [314, 120] on div "$ 1.2M + 100 %" at bounding box center [336, 125] width 68 height 16
click at [316, 111] on span "Sales orders" at bounding box center [316, 110] width 28 height 6
click at [319, 139] on foreignobject at bounding box center [336, 147] width 68 height 23
click at [363, 115] on button "button" at bounding box center [362, 113] width 11 height 8
click at [309, 124] on div "$ 1.2M + 100 %" at bounding box center [336, 125] width 68 height 16
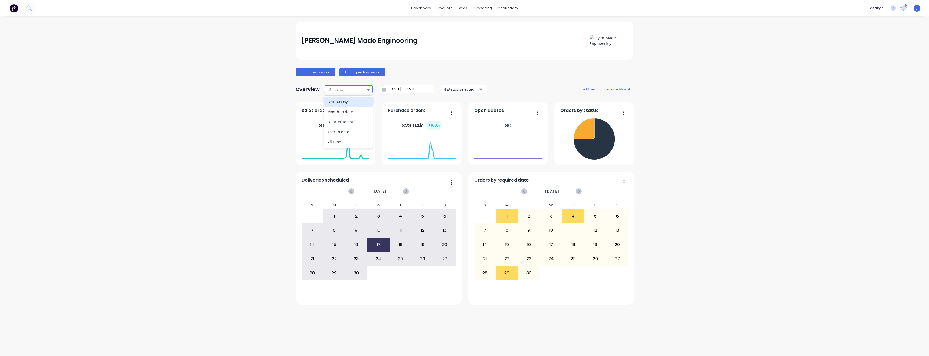
click at [369, 90] on icon at bounding box center [369, 90] width 4 height 2
click at [365, 89] on div at bounding box center [368, 89] width 8 height 9
click at [511, 36] on div "Planner" at bounding box center [515, 36] width 13 height 5
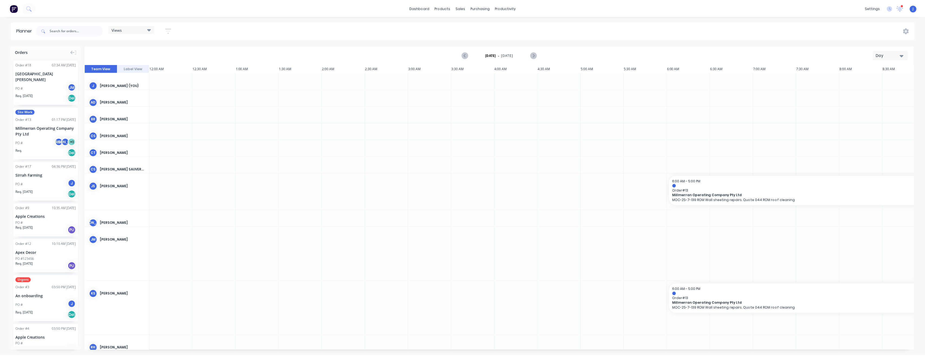
scroll to position [0, 607]
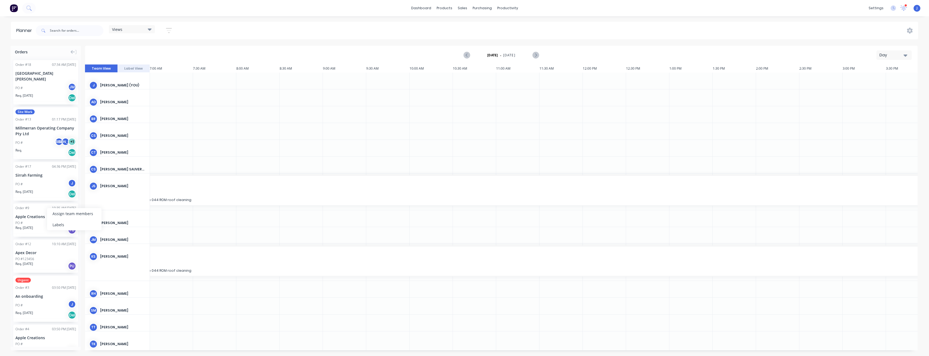
click at [25, 214] on div "Apple Creations" at bounding box center [45, 217] width 61 height 6
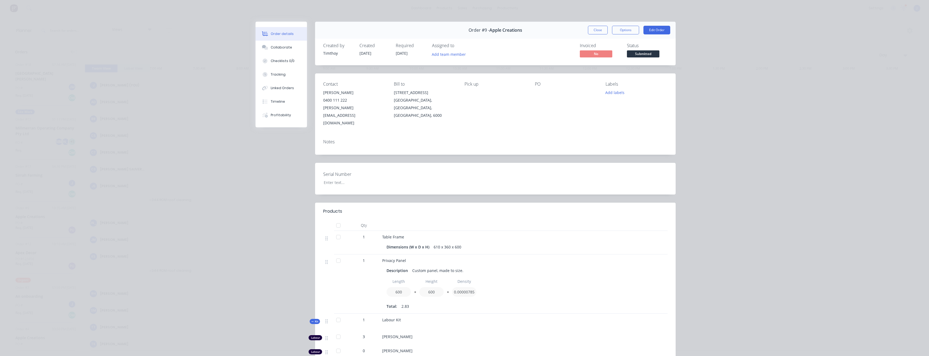
drag, startPoint x: 28, startPoint y: 210, endPoint x: 236, endPoint y: 184, distance: 209.5
click at [224, 195] on div "Order details Collaborate Checklists 0/0 Tracking Linked Orders Timeline Profit…" at bounding box center [464, 178] width 929 height 356
click at [639, 54] on span "Submitted" at bounding box center [643, 53] width 32 height 7
click at [566, 40] on div "Created by Timthoy Created 29/07/25 Required 13/06/25 Assigned to Add team memb…" at bounding box center [495, 51] width 361 height 29
click at [624, 30] on button "Options" at bounding box center [625, 30] width 27 height 9
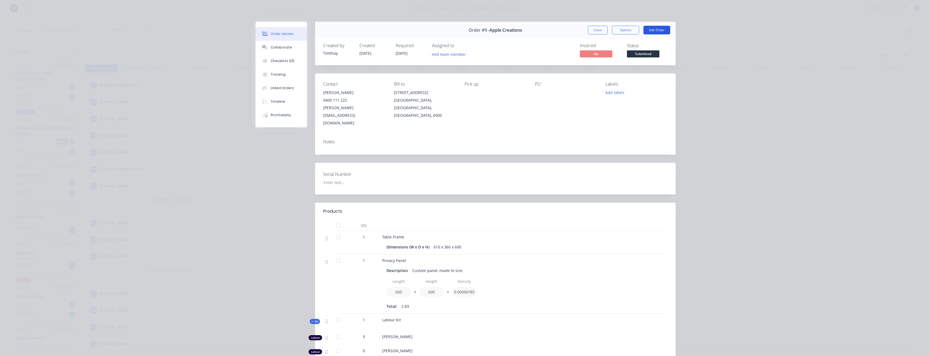
click at [652, 29] on button "Edit Order" at bounding box center [657, 30] width 27 height 9
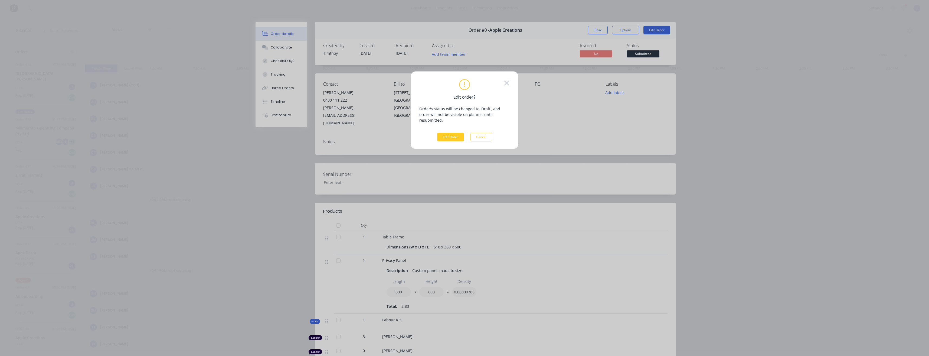
click at [455, 133] on button "Edit Order" at bounding box center [450, 137] width 27 height 9
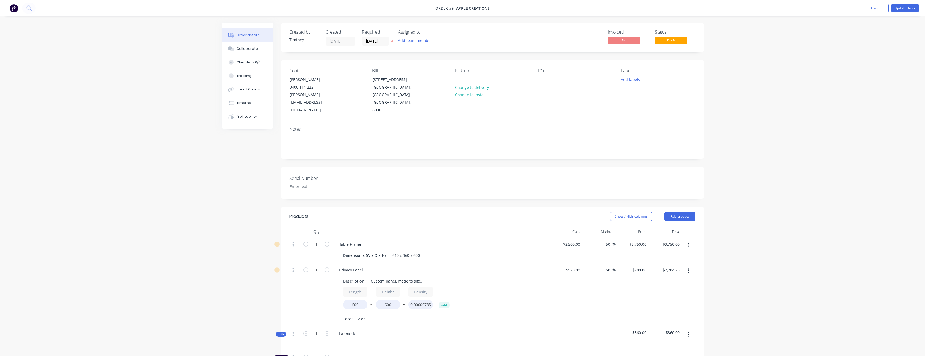
drag, startPoint x: 482, startPoint y: 8, endPoint x: 446, endPoint y: 8, distance: 36.0
click at [446, 8] on span "Order #9 -" at bounding box center [445, 8] width 21 height 5
drag, startPoint x: 446, startPoint y: 8, endPoint x: 587, endPoint y: 100, distance: 168.9
click at [581, 104] on div "Contact James Davis 0400 111 222 james@westcoastfabrications.com.au Bill to 101…" at bounding box center [492, 91] width 422 height 62
click at [869, 7] on button "Close" at bounding box center [875, 8] width 27 height 8
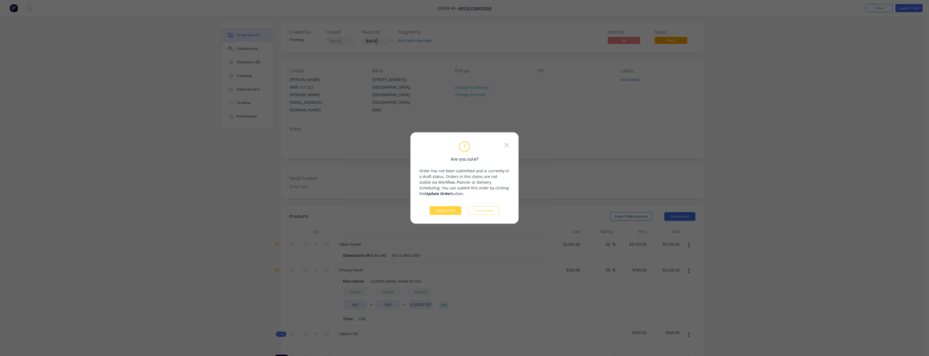
click at [505, 145] on icon at bounding box center [507, 145] width 6 height 8
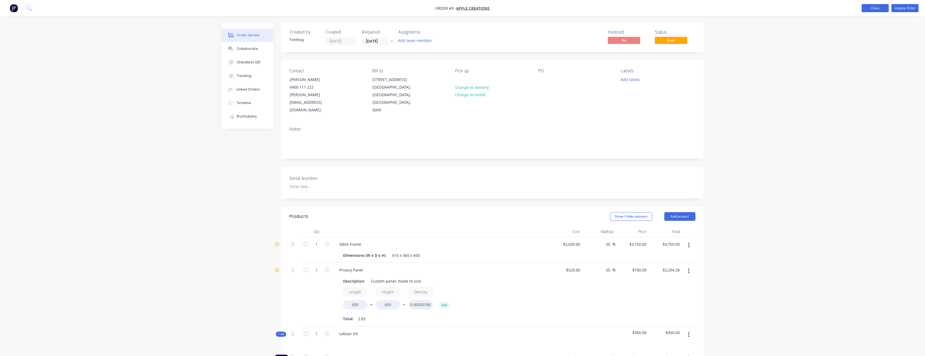
click at [873, 9] on button "Close" at bounding box center [875, 8] width 27 height 8
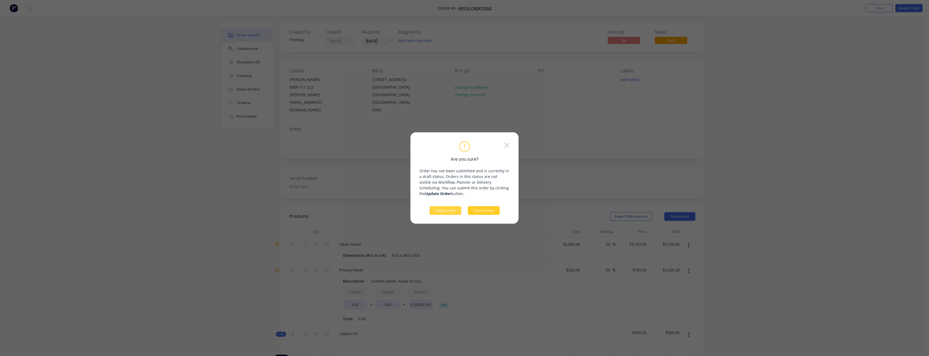
click at [481, 210] on button "Close anyway" at bounding box center [484, 210] width 32 height 9
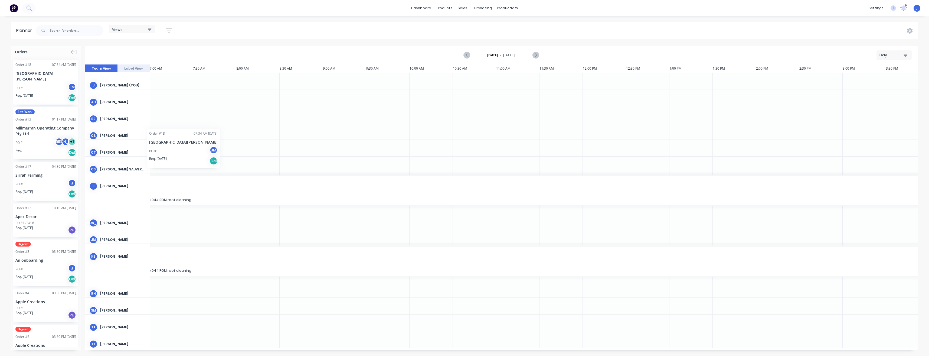
scroll to position [0, 605]
drag, startPoint x: 34, startPoint y: 70, endPoint x: 161, endPoint y: 231, distance: 205.4
click at [905, 54] on icon "button" at bounding box center [906, 55] width 4 height 6
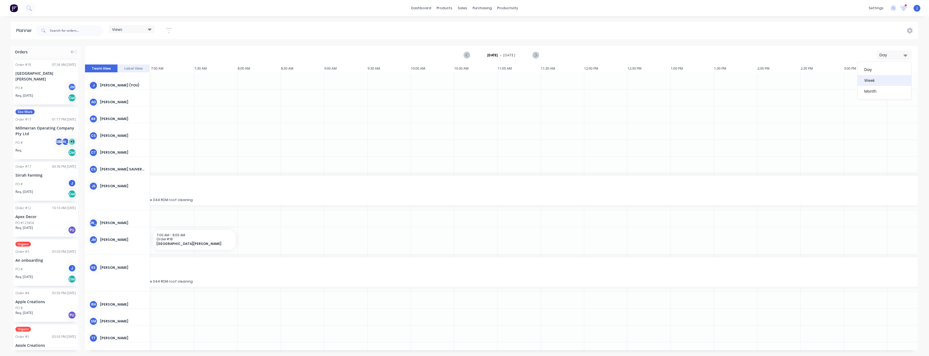
click at [876, 81] on div "Week" at bounding box center [885, 80] width 54 height 11
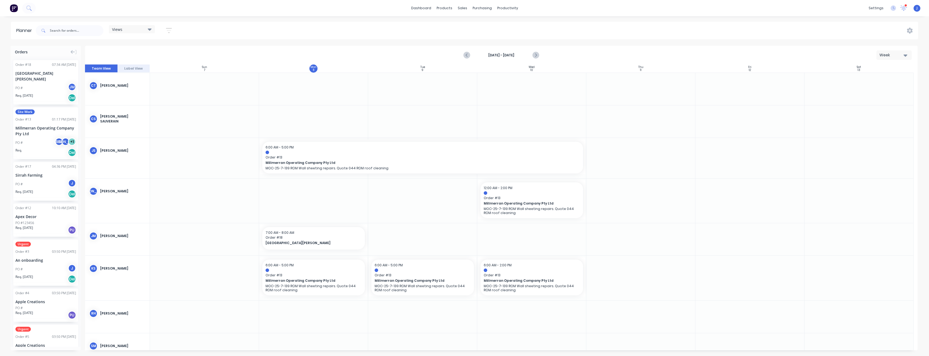
scroll to position [135, 0]
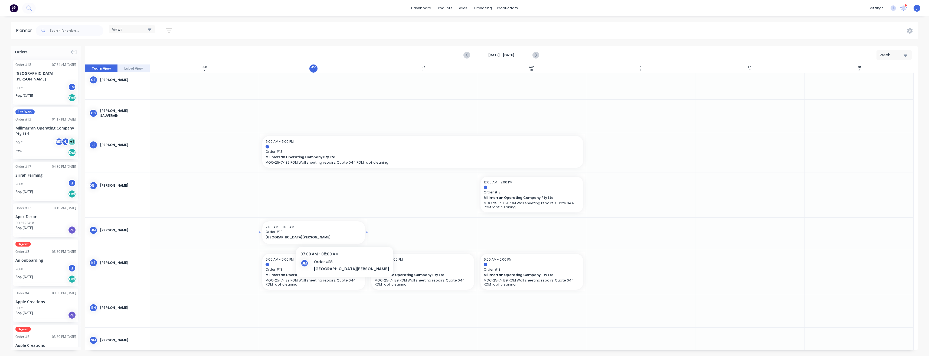
click at [334, 234] on span "Order # 18" at bounding box center [314, 231] width 96 height 5
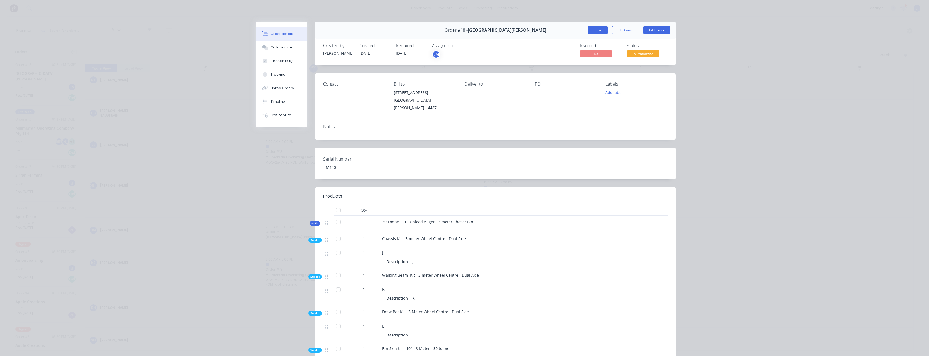
click at [595, 28] on button "Close" at bounding box center [598, 30] width 20 height 9
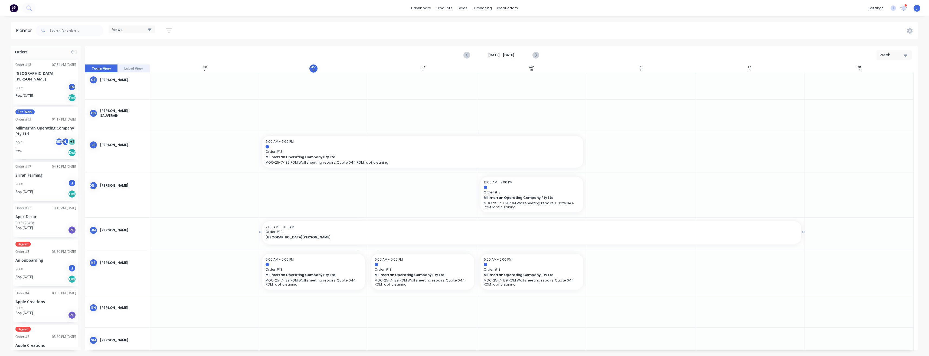
drag, startPoint x: 367, startPoint y: 233, endPoint x: 773, endPoint y: 233, distance: 406.1
click at [348, 228] on div "7:00 AM - 8:00 AM" at bounding box center [532, 226] width 533 height 5
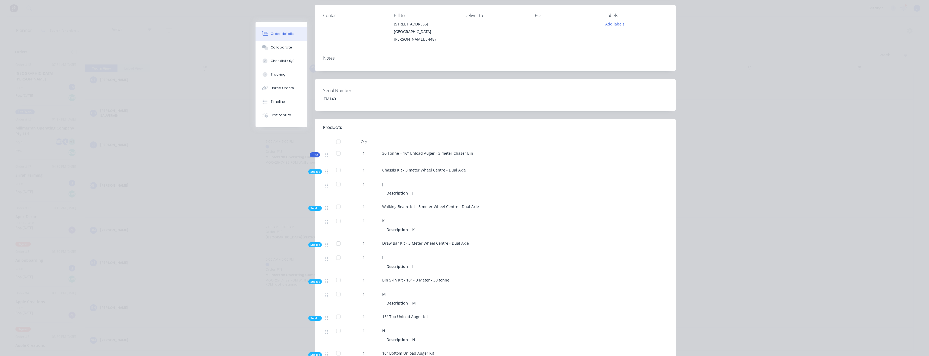
scroll to position [0, 0]
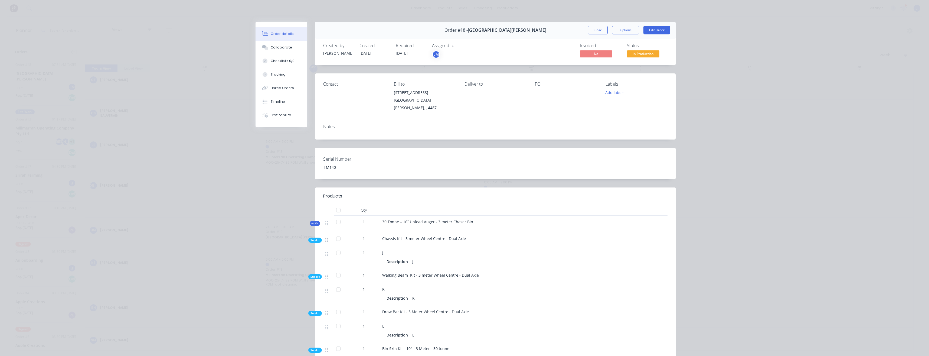
click at [538, 120] on div "Notes" at bounding box center [495, 130] width 361 height 20
click at [594, 31] on button "Close" at bounding box center [598, 30] width 20 height 9
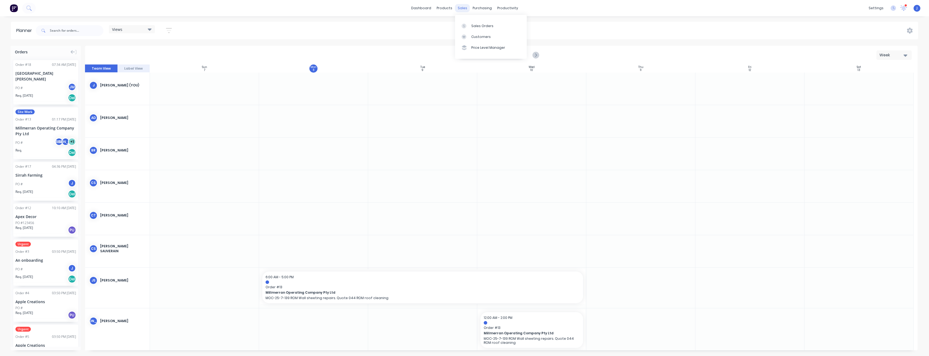
click at [464, 8] on div "sales" at bounding box center [462, 8] width 15 height 8
click at [470, 24] on link "Sales Orders" at bounding box center [491, 25] width 72 height 11
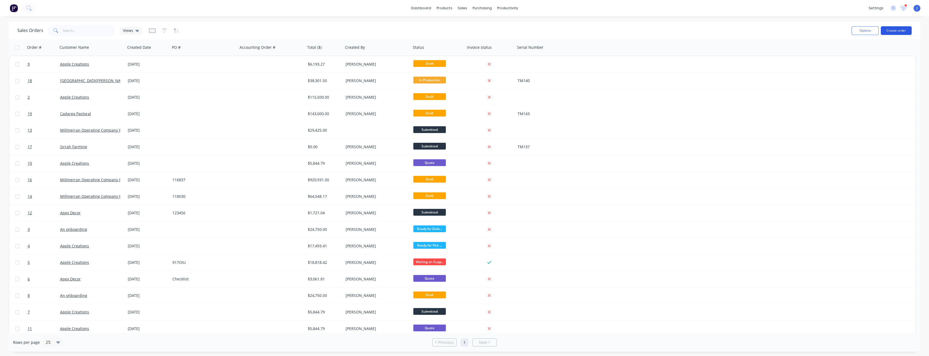
click at [907, 30] on button "Create order" at bounding box center [896, 30] width 31 height 9
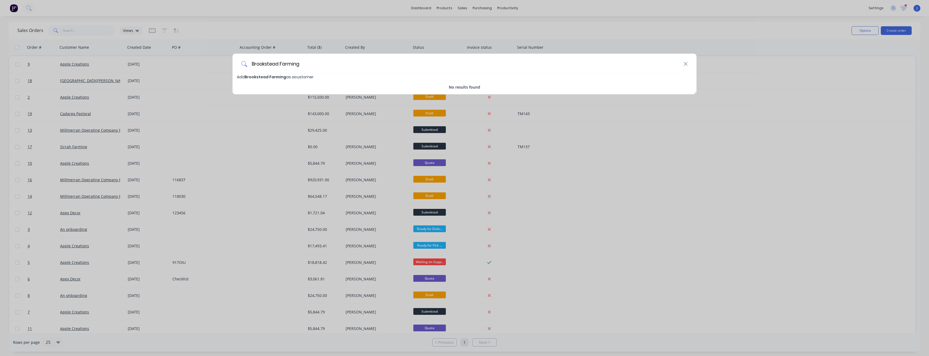
type input "Brookstead Farming"
click at [296, 75] on span "Add Brookstead Farming as a customer" at bounding box center [275, 76] width 77 height 5
select select "AU"
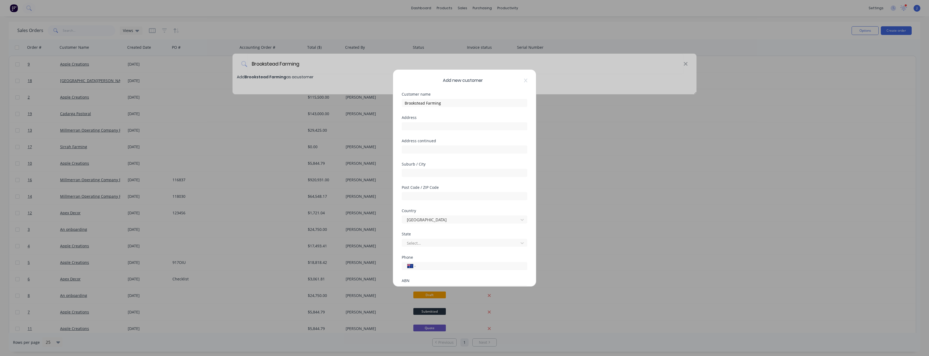
click at [520, 83] on div "Add new customer" at bounding box center [465, 80] width 126 height 6
drag, startPoint x: 521, startPoint y: 80, endPoint x: 423, endPoint y: 83, distance: 98.6
click at [524, 80] on icon at bounding box center [525, 80] width 3 height 4
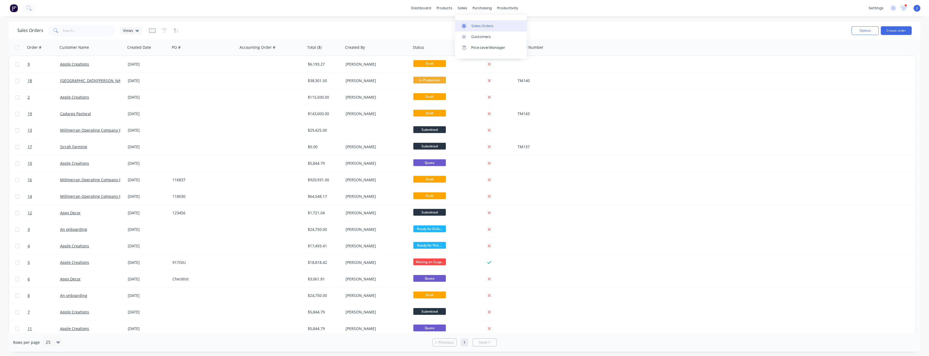
click at [471, 24] on link "Sales Orders" at bounding box center [491, 25] width 72 height 11
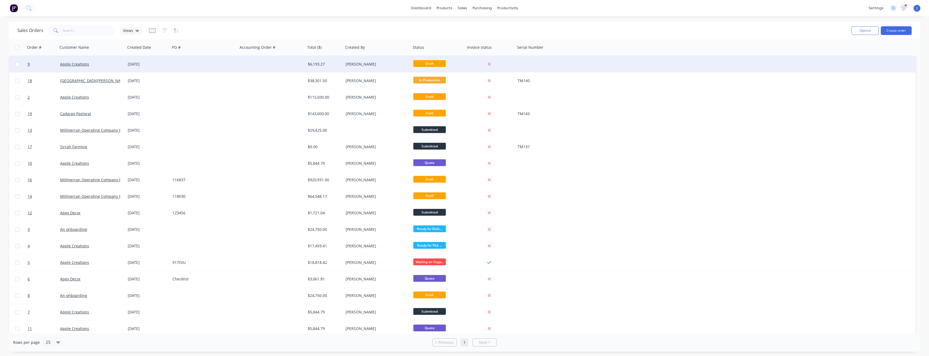
drag, startPoint x: 74, startPoint y: 64, endPoint x: 488, endPoint y: 64, distance: 414.2
click at [488, 64] on icon at bounding box center [489, 64] width 3 height 3
